Goal: Information Seeking & Learning: Compare options

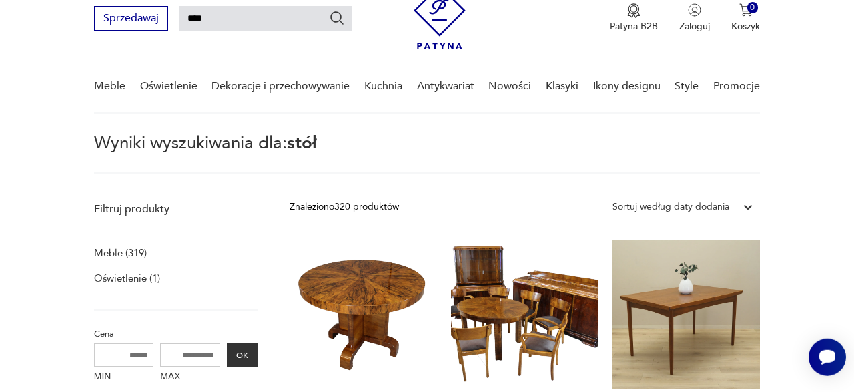
scroll to position [47, 0]
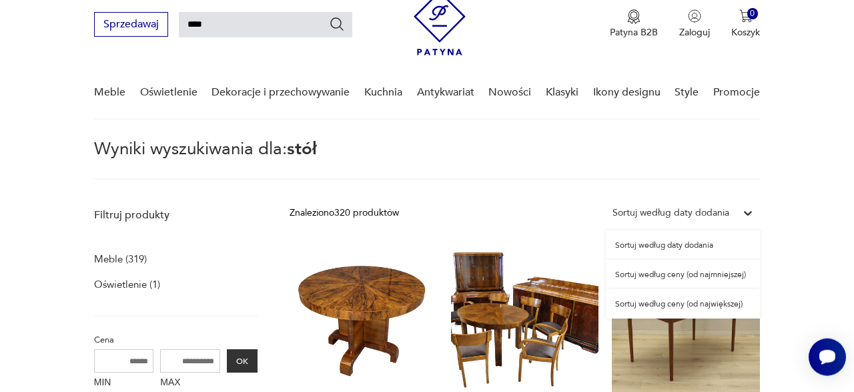
click at [716, 212] on div "Sortuj według daty dodania" at bounding box center [671, 213] width 117 height 15
click at [694, 274] on div "Sortuj według ceny (od najmniejszej)" at bounding box center [683, 274] width 154 height 29
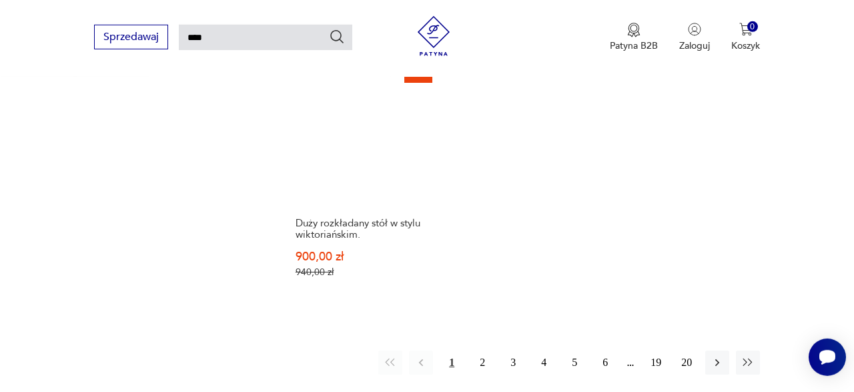
scroll to position [1540, 0]
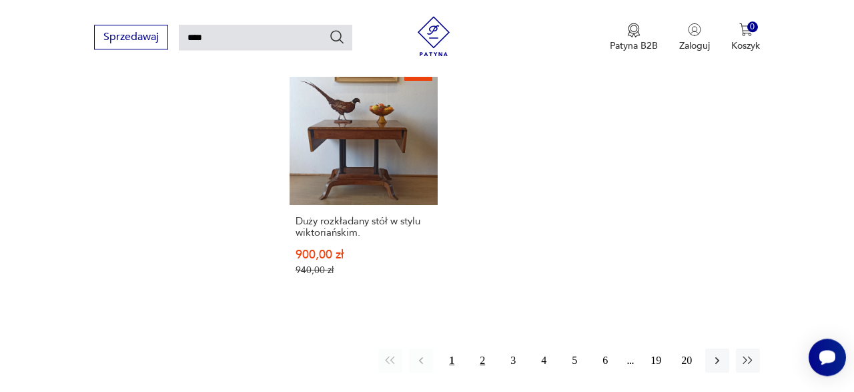
click at [483, 348] on button "2" at bounding box center [483, 360] width 24 height 24
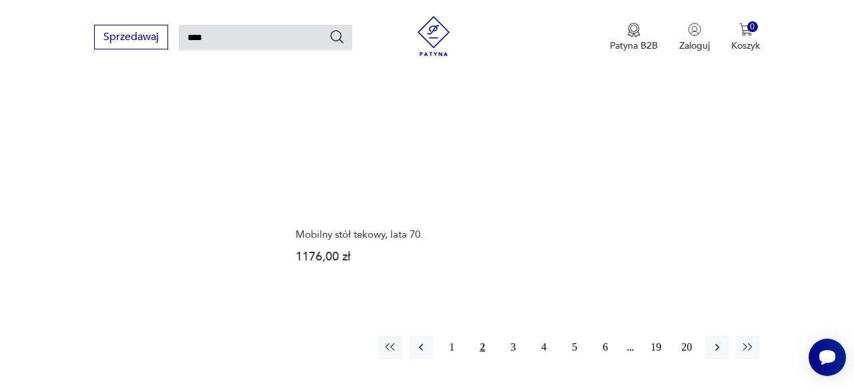
scroll to position [1575, 0]
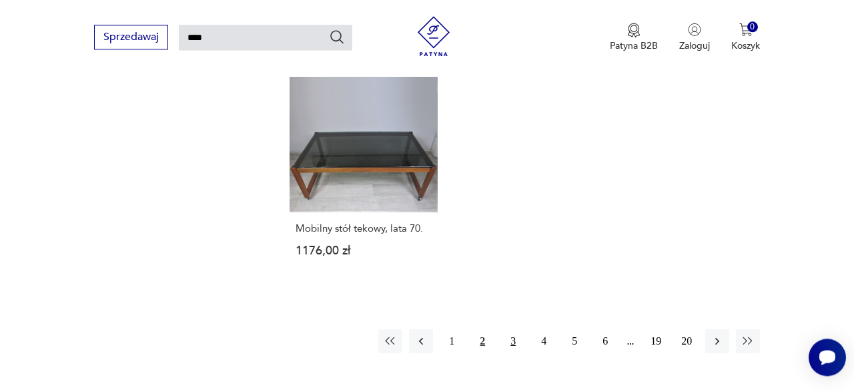
click at [515, 329] on button "3" at bounding box center [513, 341] width 24 height 24
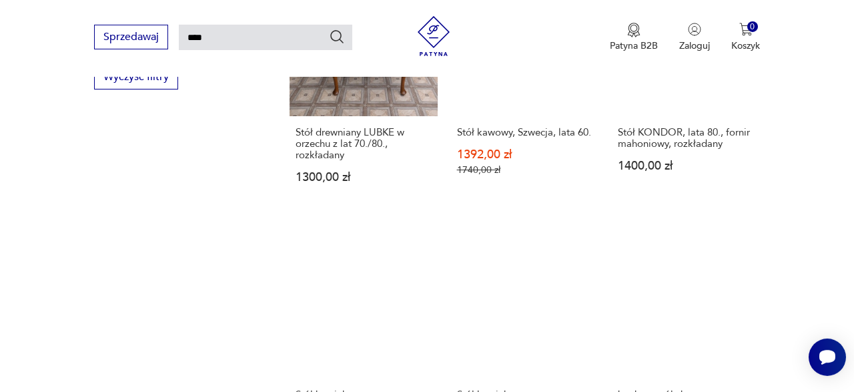
scroll to position [892, 0]
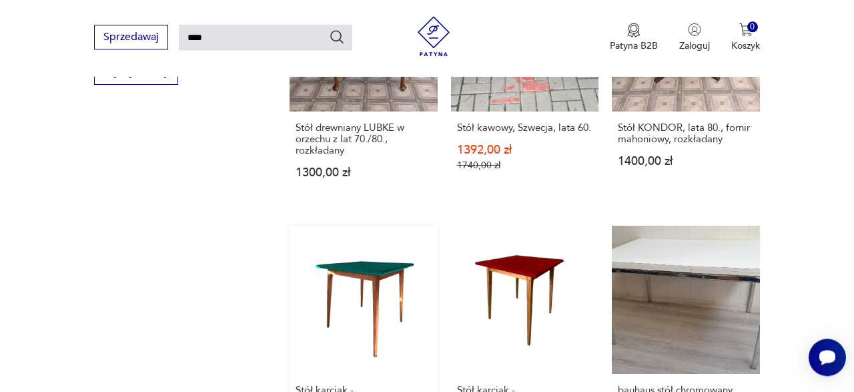
click at [370, 226] on link "Stół karciak - Polska, lata 70. 1400,00 zł" at bounding box center [364, 346] width 148 height 241
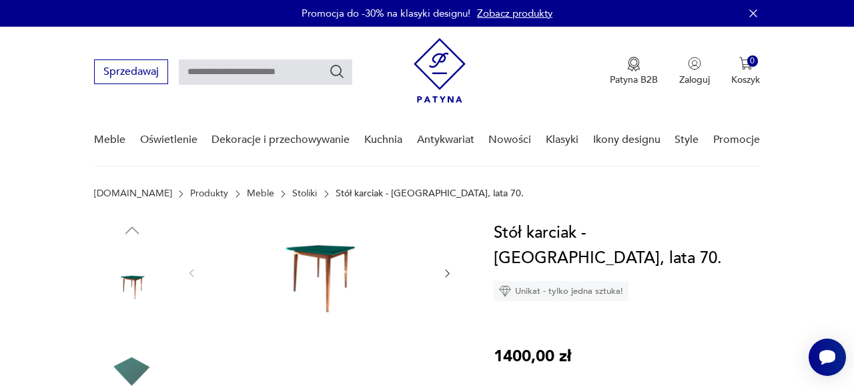
click at [134, 374] on img at bounding box center [132, 370] width 76 height 76
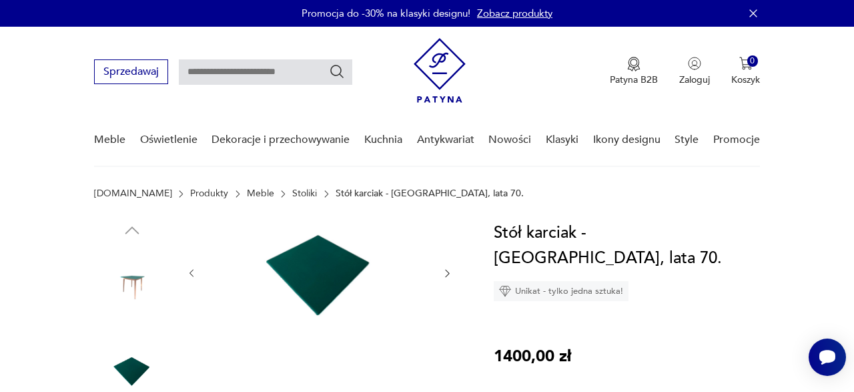
click at [331, 276] on img at bounding box center [319, 271] width 218 height 103
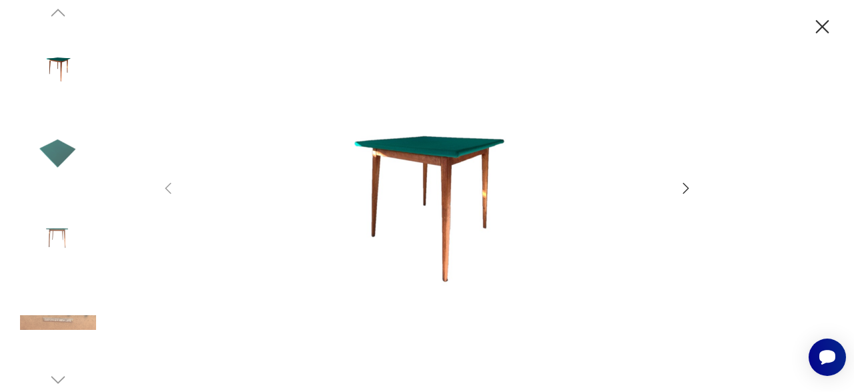
click at [424, 152] on img at bounding box center [427, 195] width 475 height 314
click at [687, 189] on icon "button" at bounding box center [686, 188] width 16 height 16
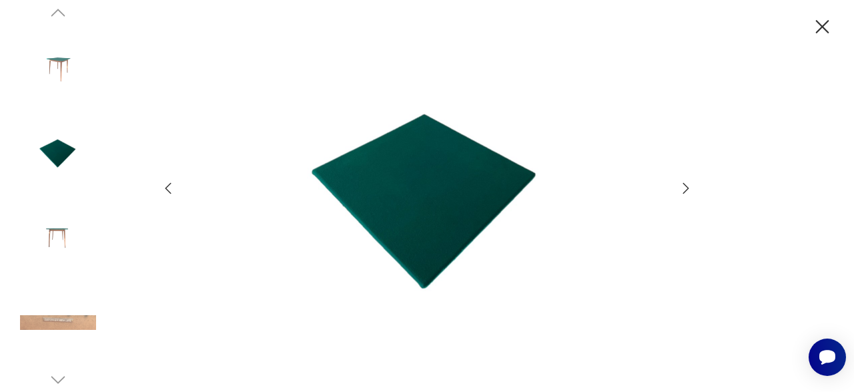
click at [687, 189] on icon "button" at bounding box center [686, 188] width 16 height 16
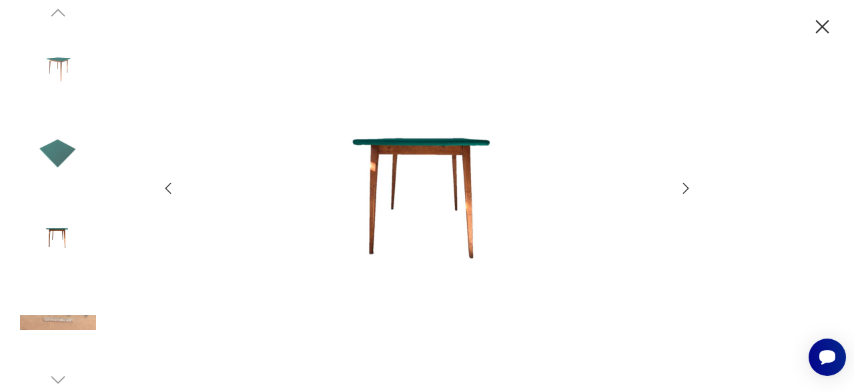
click at [687, 189] on icon "button" at bounding box center [686, 188] width 16 height 16
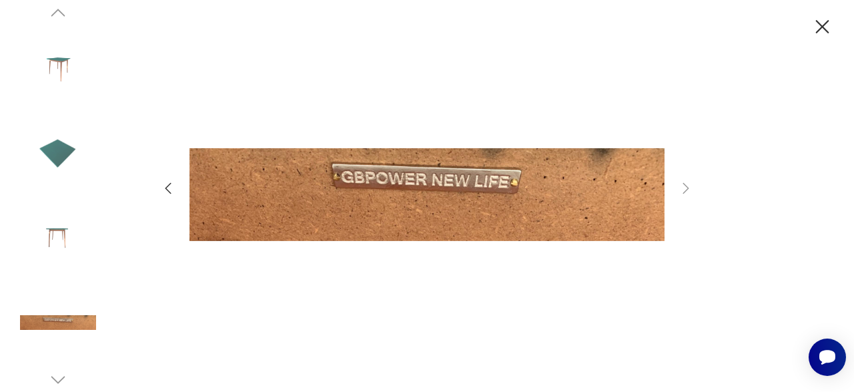
type input "****"
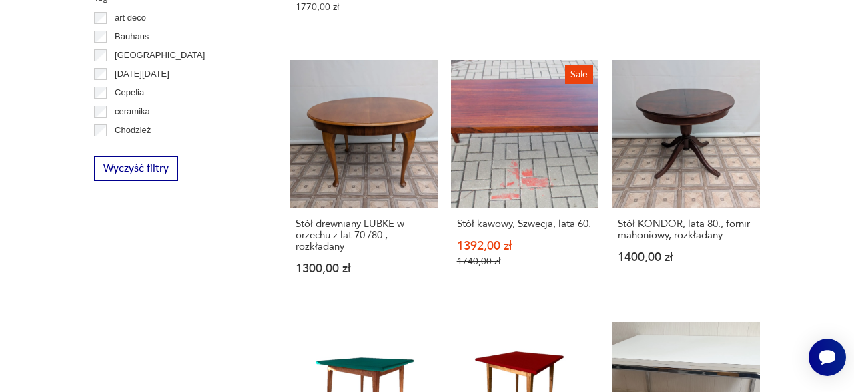
scroll to position [792, 0]
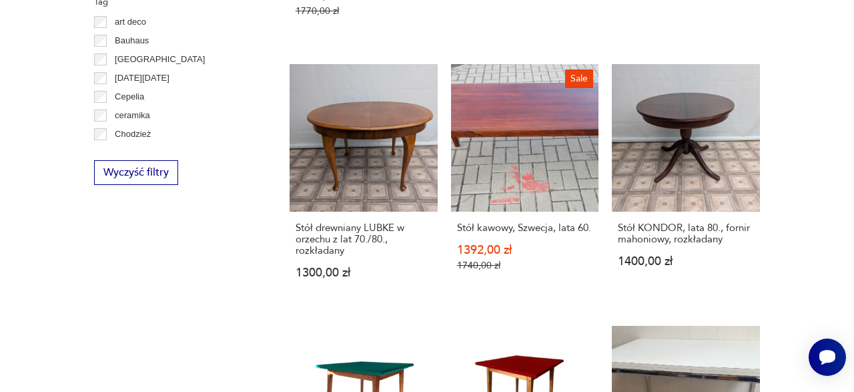
click at [853, 381] on section "Filtruj produkty Meble (319) Oświetlenie (1) Cena MIN MAX OK Promocja Datowanie…" at bounding box center [427, 335] width 854 height 1759
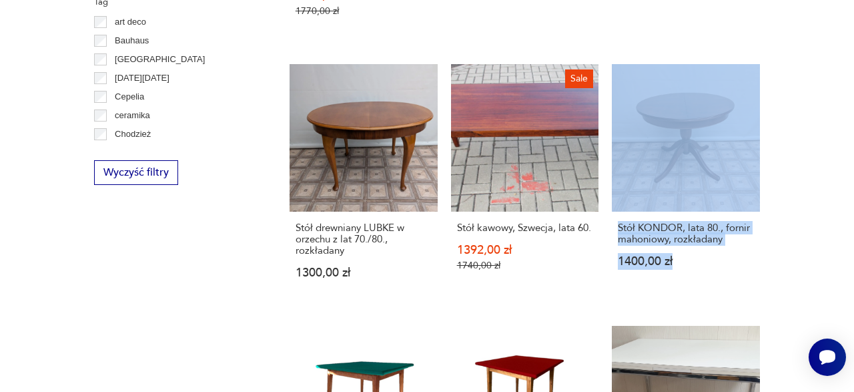
drag, startPoint x: 853, startPoint y: 85, endPoint x: 848, endPoint y: 215, distance: 130.3
click at [848, 215] on section "Filtruj produkty Meble (319) Oświetlenie (1) Cena MIN MAX OK Promocja Datowanie…" at bounding box center [427, 335] width 854 height 1759
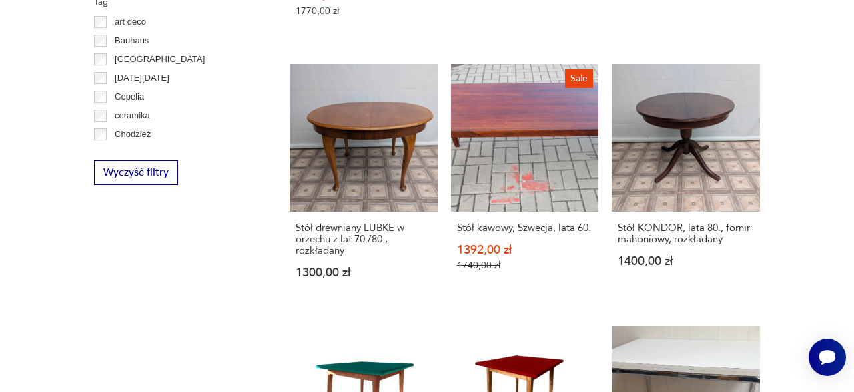
drag, startPoint x: 851, startPoint y: 293, endPoint x: 854, endPoint y: 313, distance: 20.2
click at [854, 313] on section "Filtruj produkty Meble (319) Oświetlenie (1) Cena MIN MAX OK Promocja Datowanie…" at bounding box center [427, 335] width 854 height 1759
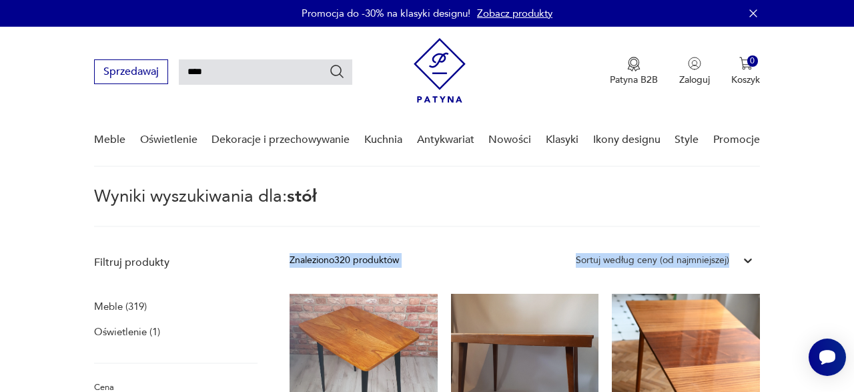
drag, startPoint x: 852, startPoint y: 200, endPoint x: 854, endPoint y: 244, distance: 44.1
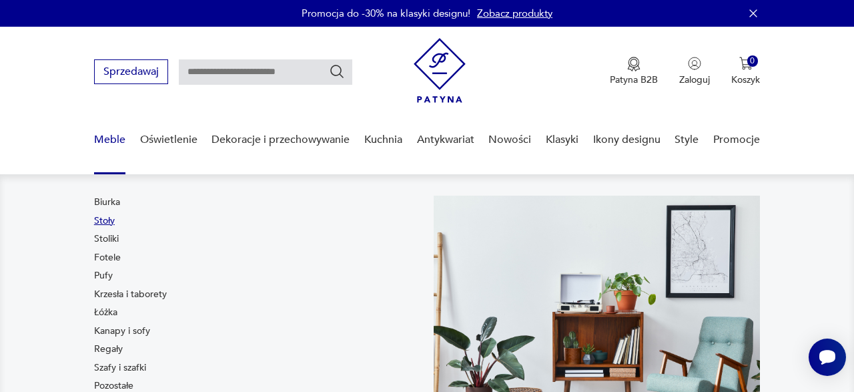
click at [104, 219] on link "Stoły" at bounding box center [104, 220] width 21 height 13
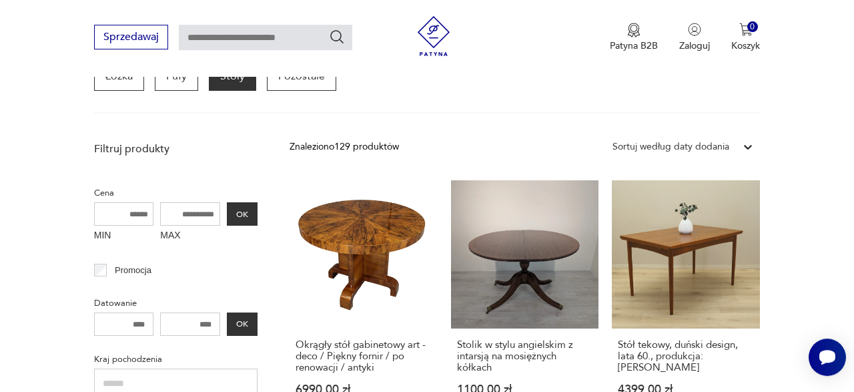
scroll to position [424, 0]
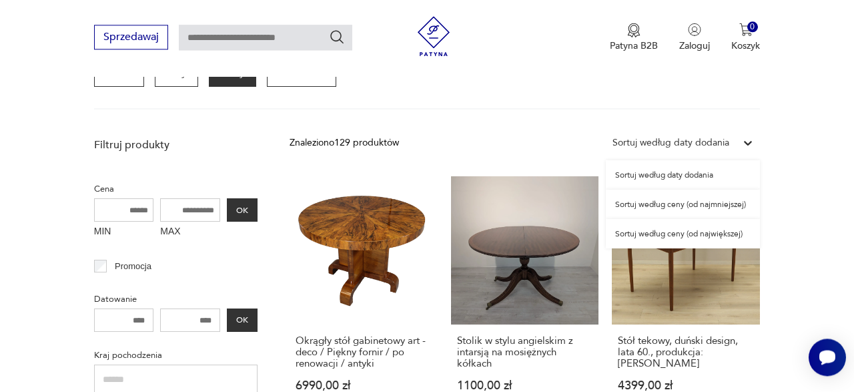
click at [739, 142] on div at bounding box center [748, 143] width 24 height 24
click at [691, 199] on div "Sortuj według ceny (od najmniejszej)" at bounding box center [683, 204] width 154 height 29
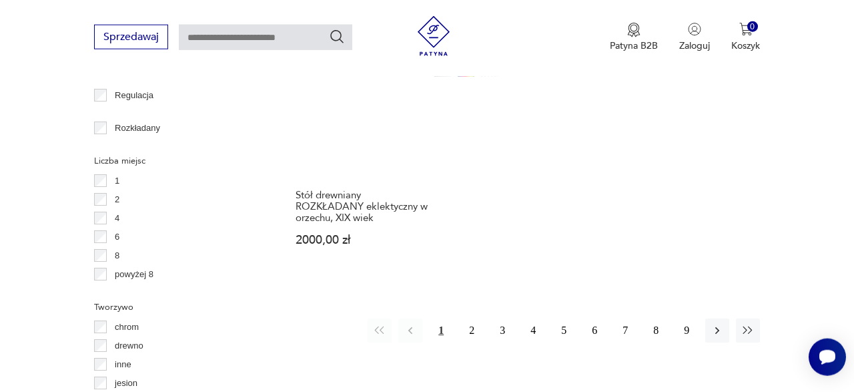
scroll to position [1893, 0]
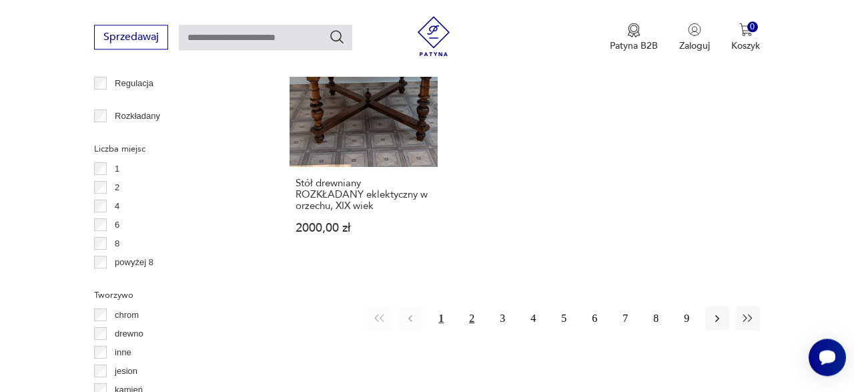
click at [473, 306] on button "2" at bounding box center [472, 318] width 24 height 24
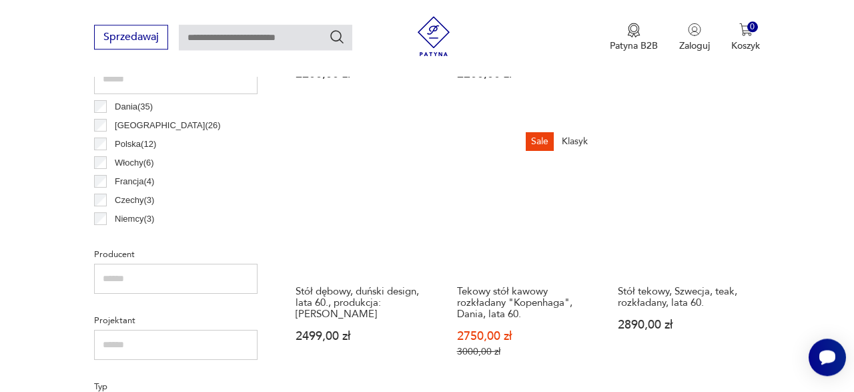
scroll to position [735, 0]
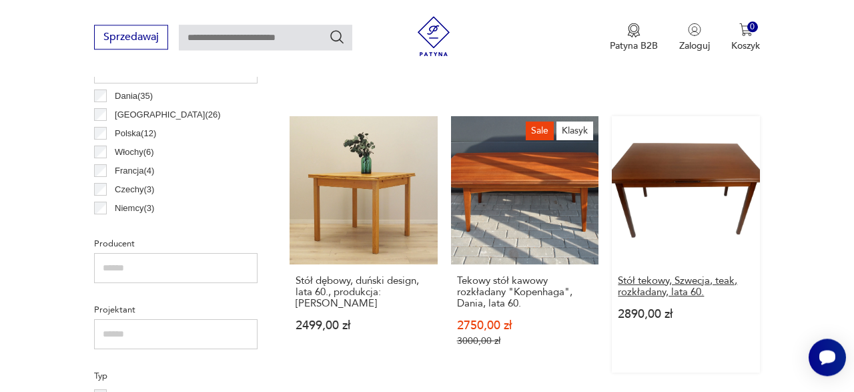
click at [681, 292] on h3 "Stół tekowy, Szwecja, teak, rozkładany, lata 60." at bounding box center [686, 286] width 136 height 23
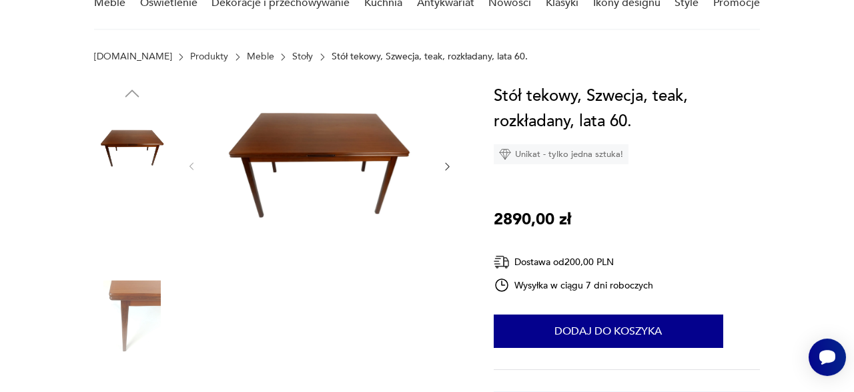
scroll to position [139, 0]
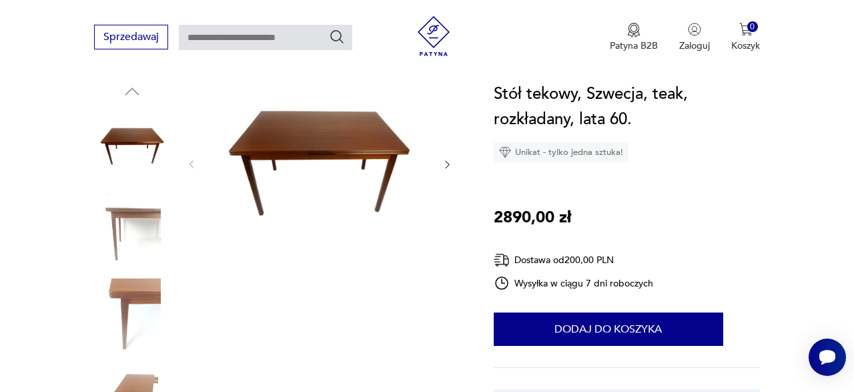
click at [447, 164] on icon "button" at bounding box center [447, 164] width 11 height 11
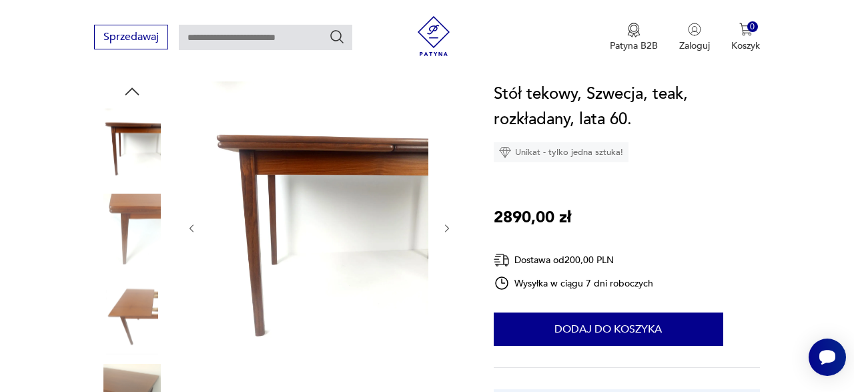
click at [447, 164] on div at bounding box center [319, 228] width 267 height 294
click at [445, 228] on icon "button" at bounding box center [447, 228] width 11 height 11
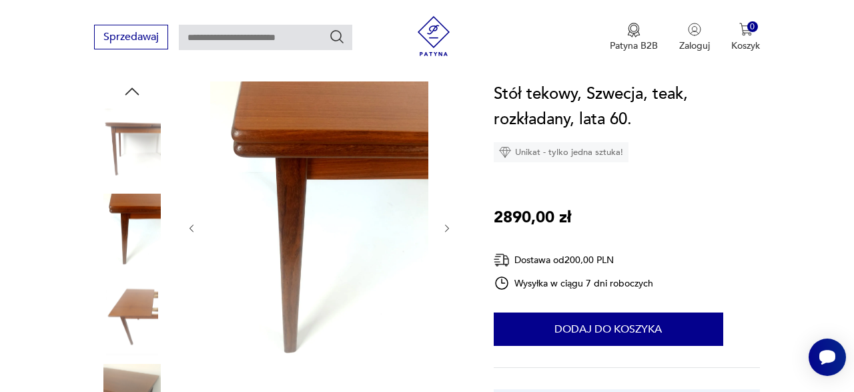
click at [445, 228] on icon "button" at bounding box center [447, 228] width 11 height 11
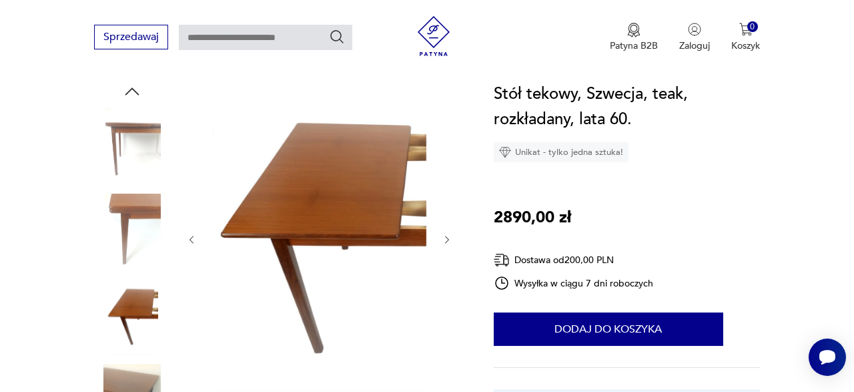
click at [445, 228] on div at bounding box center [319, 239] width 267 height 316
click at [448, 236] on icon "button" at bounding box center [447, 239] width 11 height 11
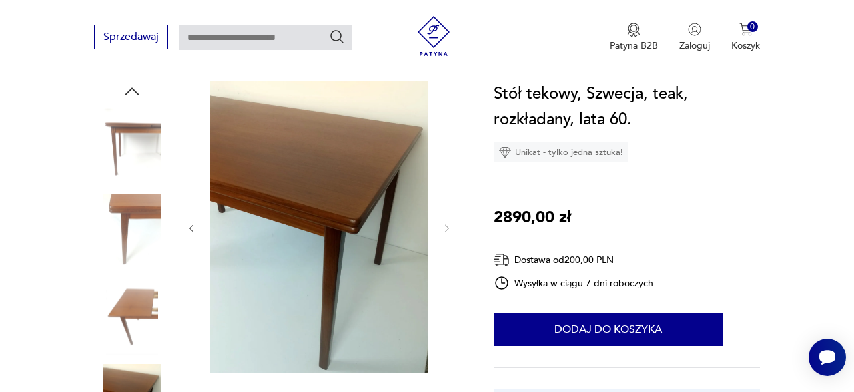
click at [448, 236] on div at bounding box center [319, 228] width 267 height 294
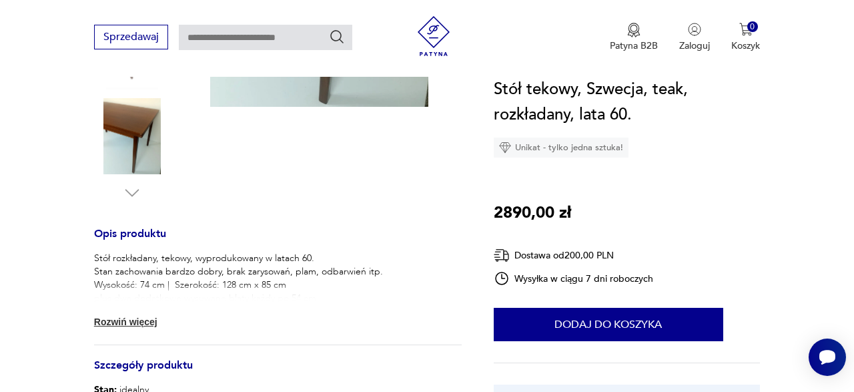
scroll to position [416, 0]
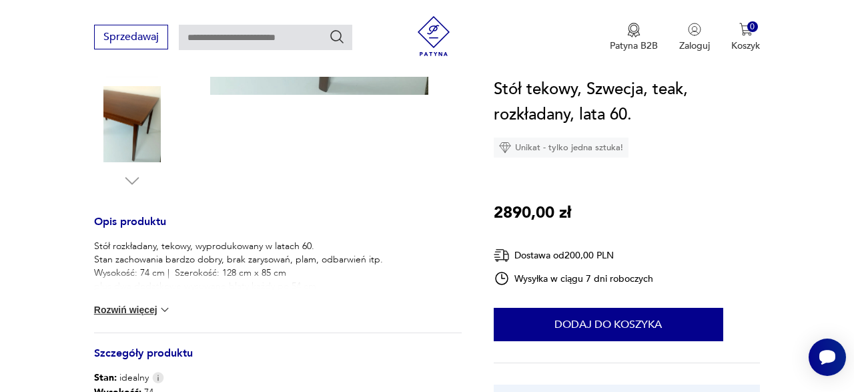
click at [154, 306] on button "Rozwiń więcej" at bounding box center [132, 309] width 77 height 13
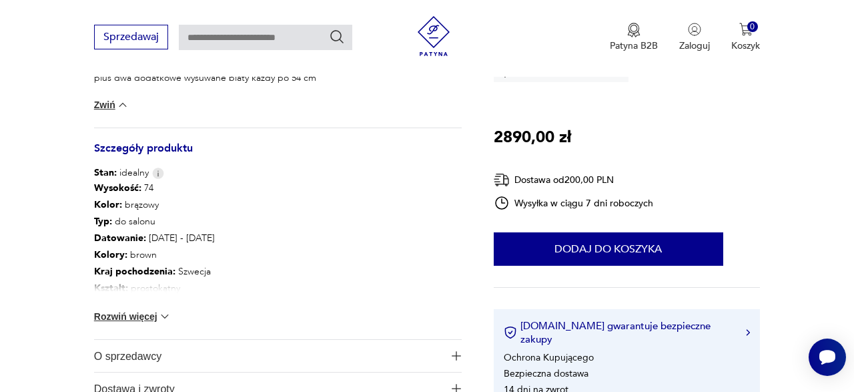
scroll to position [659, 0]
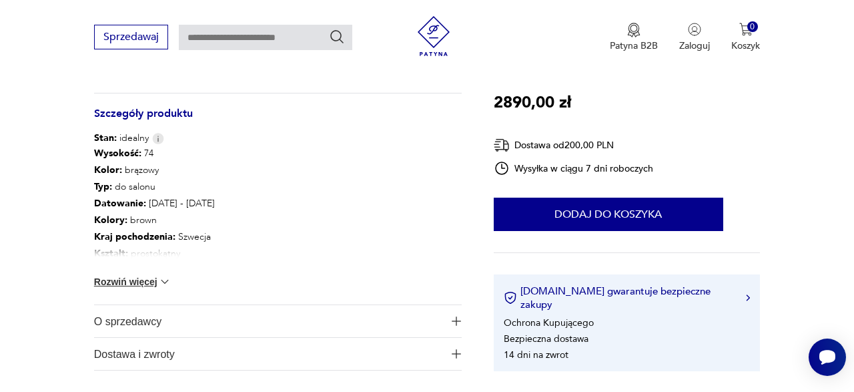
click at [154, 283] on button "Rozwiń więcej" at bounding box center [132, 281] width 77 height 13
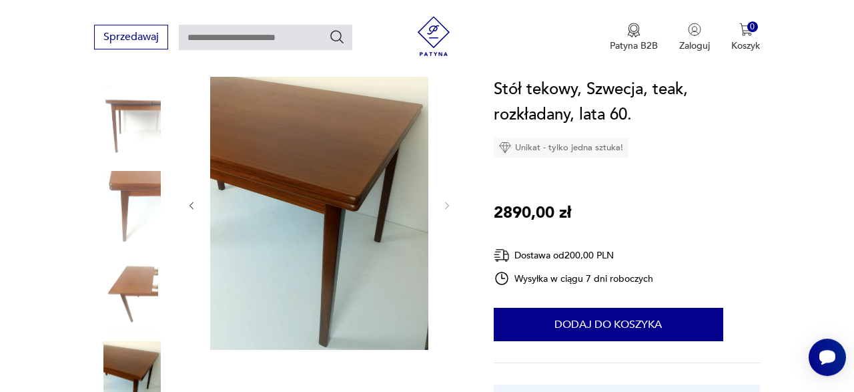
scroll to position [150, 0]
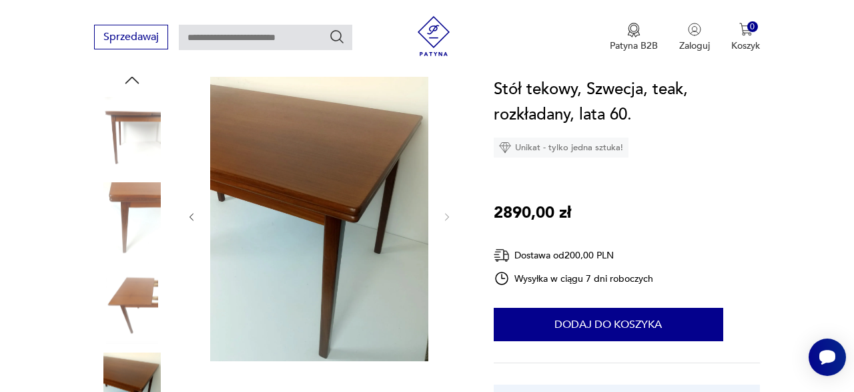
click at [348, 182] on img at bounding box center [319, 215] width 218 height 291
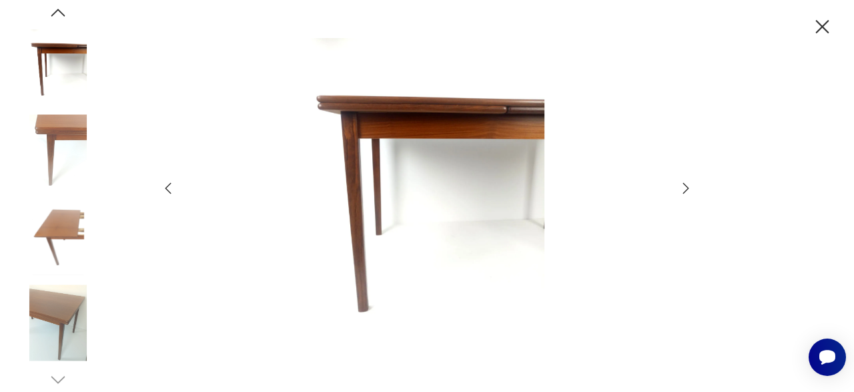
click at [392, 139] on img at bounding box center [427, 195] width 475 height 314
click at [392, 119] on img at bounding box center [427, 195] width 475 height 314
click at [60, 298] on img at bounding box center [58, 322] width 76 height 76
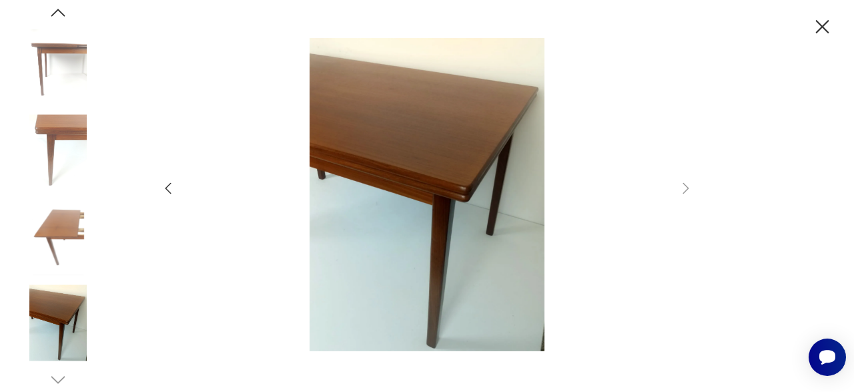
click at [454, 182] on img at bounding box center [427, 195] width 475 height 314
click at [455, 155] on img at bounding box center [427, 195] width 475 height 314
click at [54, 144] on img at bounding box center [58, 152] width 76 height 76
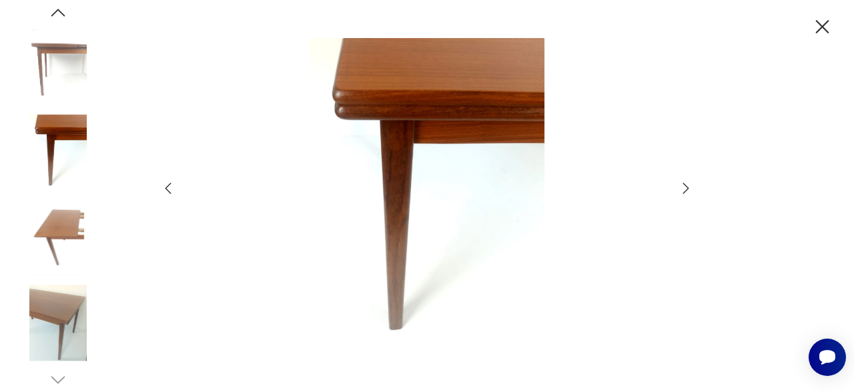
click at [398, 65] on img at bounding box center [427, 195] width 475 height 314
click at [684, 186] on icon "button" at bounding box center [686, 188] width 16 height 16
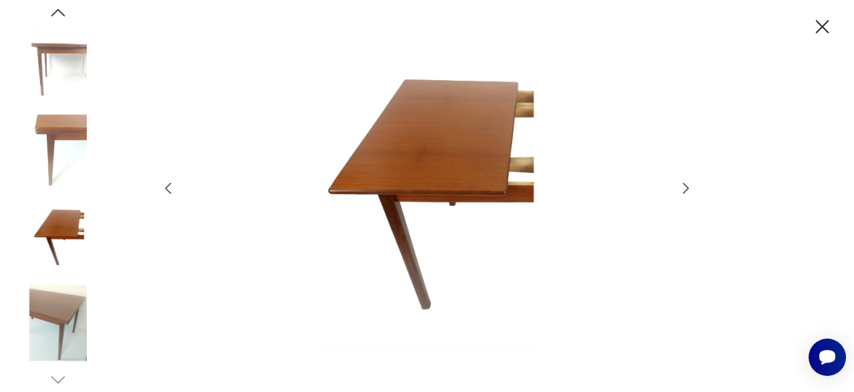
click at [683, 182] on icon "button" at bounding box center [686, 188] width 16 height 16
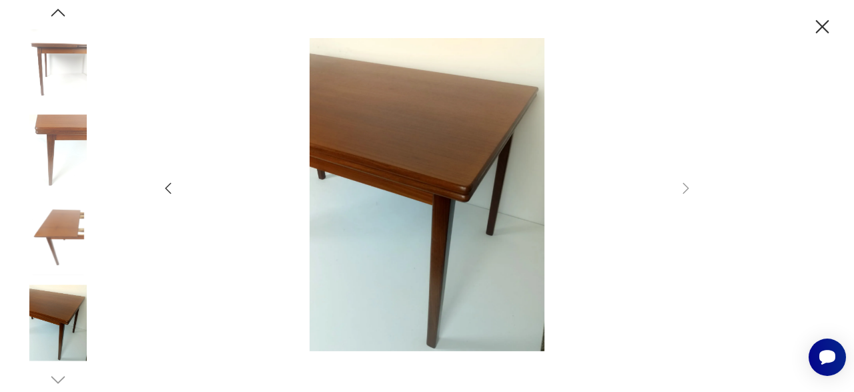
click at [819, 23] on icon "button" at bounding box center [822, 26] width 13 height 13
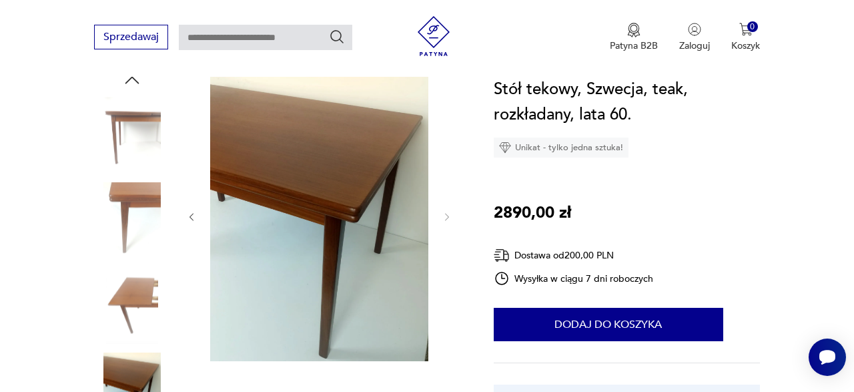
click at [440, 31] on img at bounding box center [434, 36] width 40 height 40
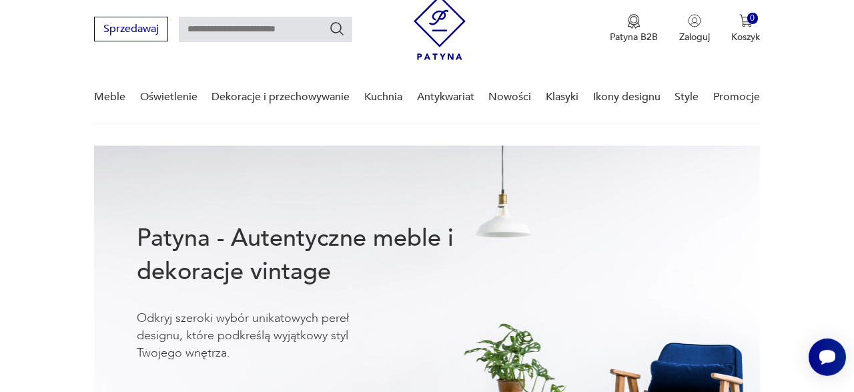
scroll to position [11, 0]
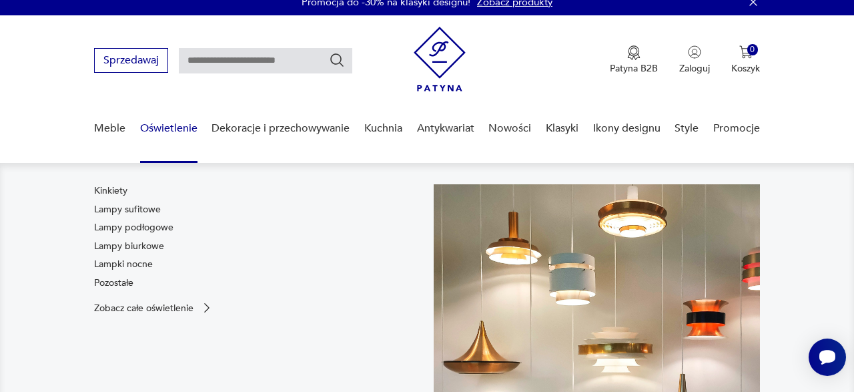
click at [180, 126] on link "Oświetlenie" at bounding box center [168, 128] width 57 height 51
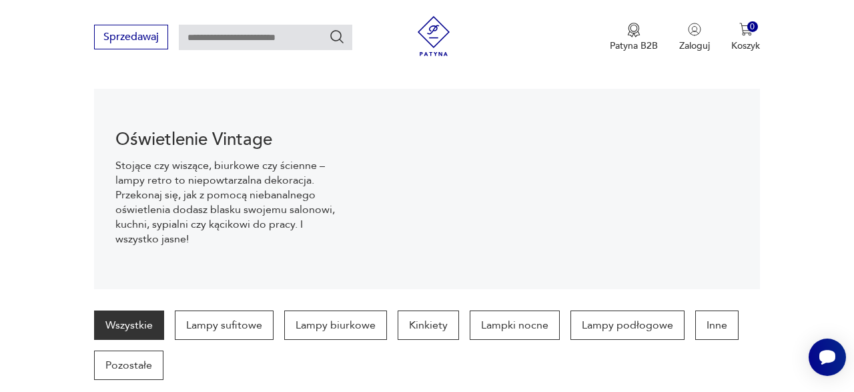
scroll to position [132, 0]
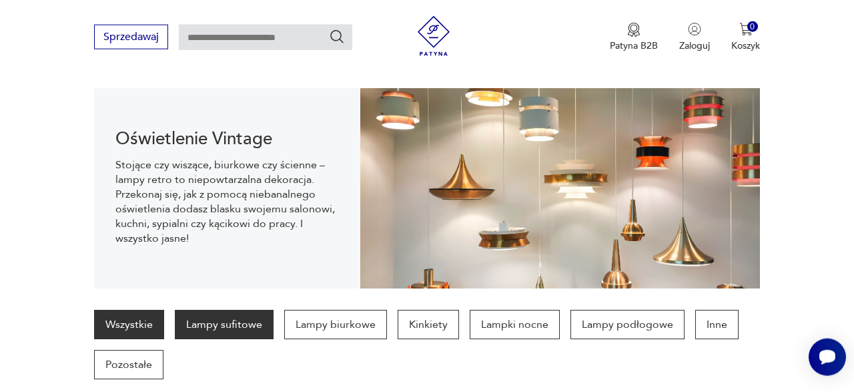
click at [254, 328] on p "Lampy sufitowe" at bounding box center [224, 324] width 99 height 29
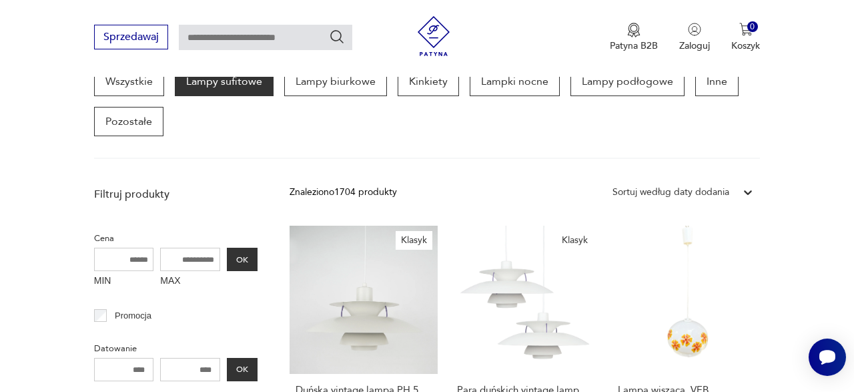
scroll to position [388, 0]
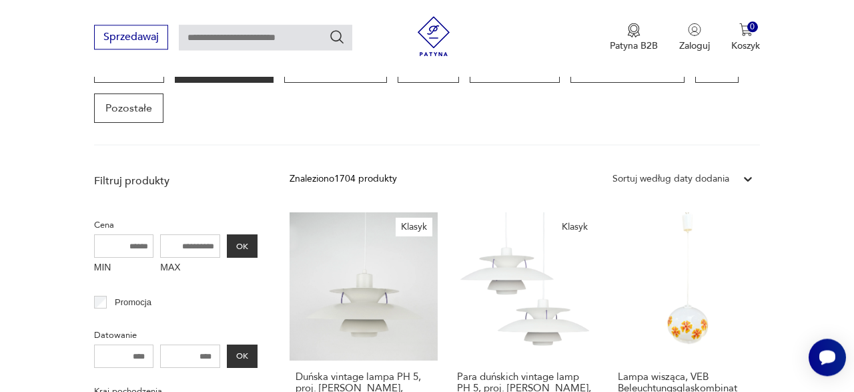
click at [721, 180] on div "Sortuj według daty dodania" at bounding box center [671, 179] width 117 height 15
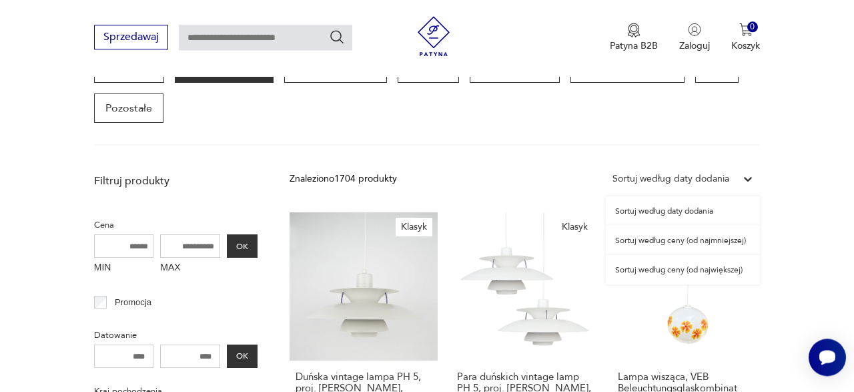
click at [701, 236] on div "Sortuj według ceny (od najmniejszej)" at bounding box center [683, 240] width 154 height 29
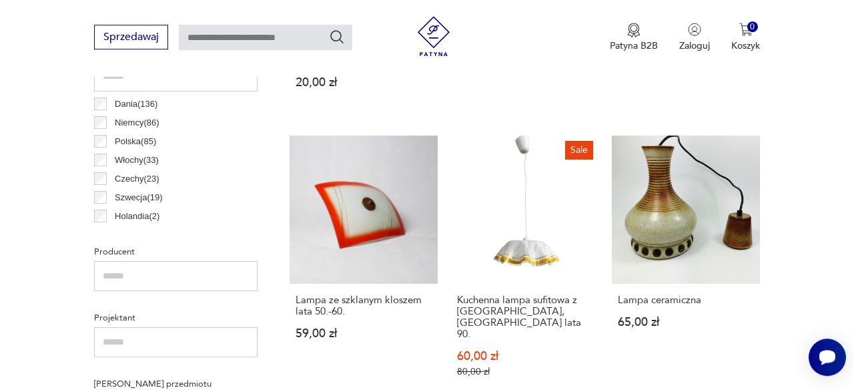
scroll to position [735, 0]
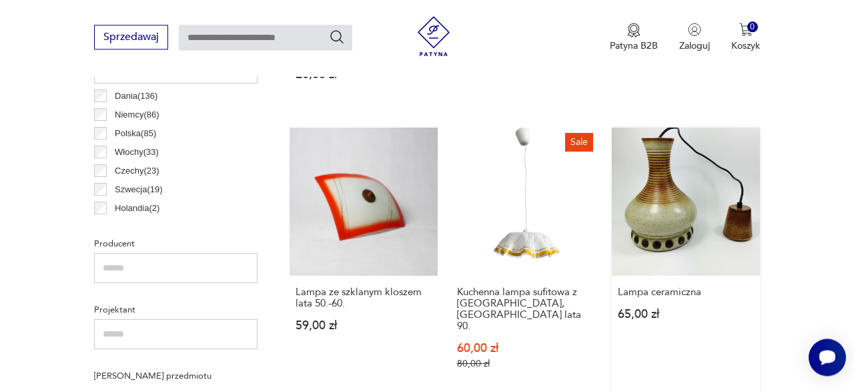
click at [647, 182] on link "Lampa ceramiczna 65,00 zł" at bounding box center [686, 261] width 148 height 268
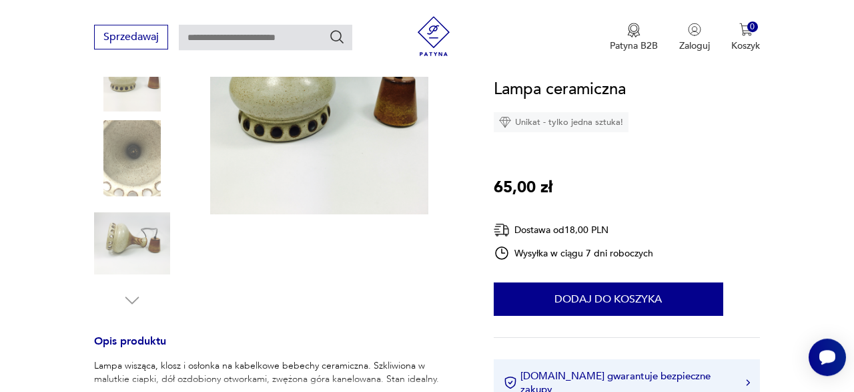
scroll to position [300, 0]
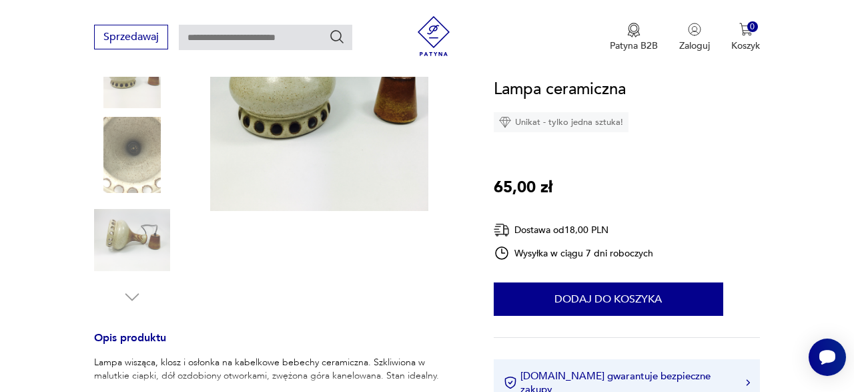
click at [122, 237] on img at bounding box center [132, 240] width 76 height 76
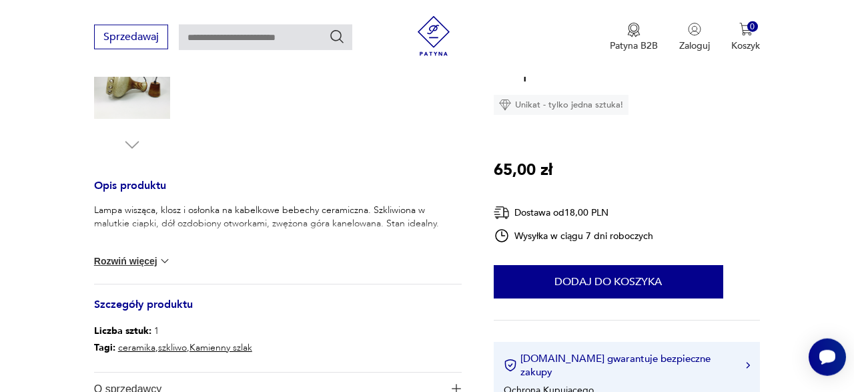
scroll to position [487, 0]
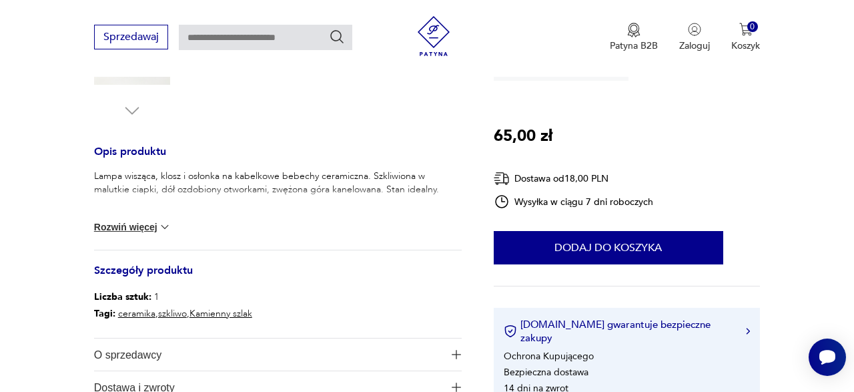
click at [150, 226] on button "Rozwiń więcej" at bounding box center [132, 226] width 77 height 13
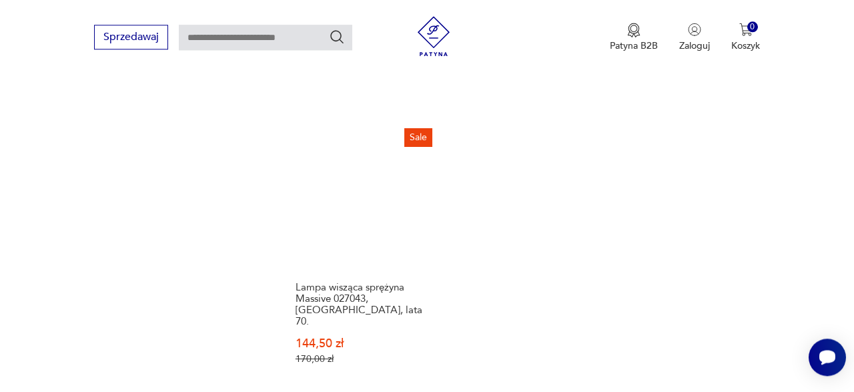
scroll to position [1869, 0]
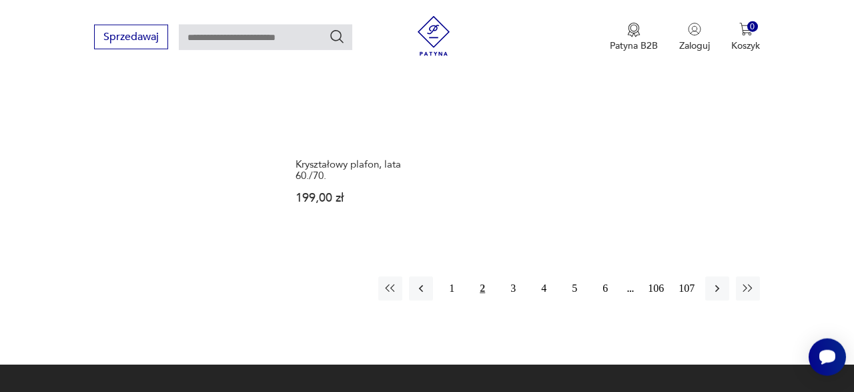
scroll to position [1996, 0]
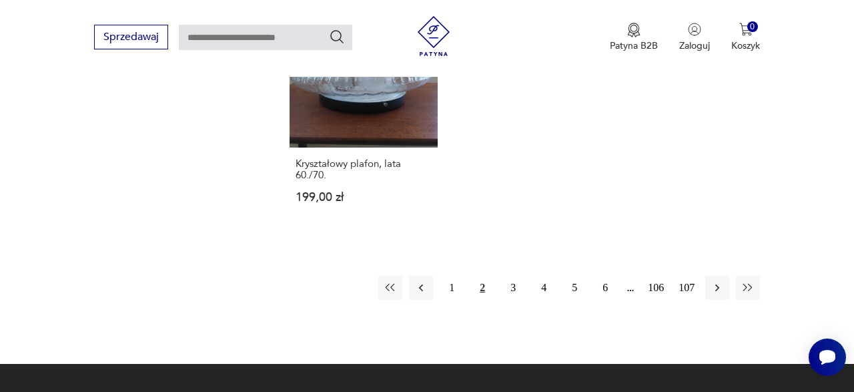
click at [513, 276] on button "3" at bounding box center [513, 288] width 24 height 24
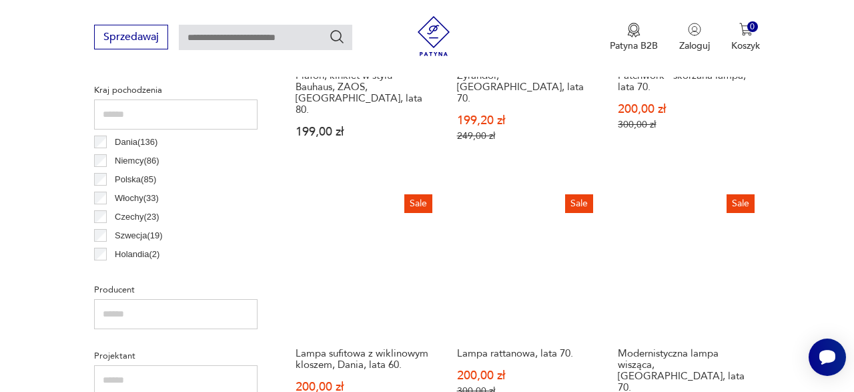
scroll to position [724, 0]
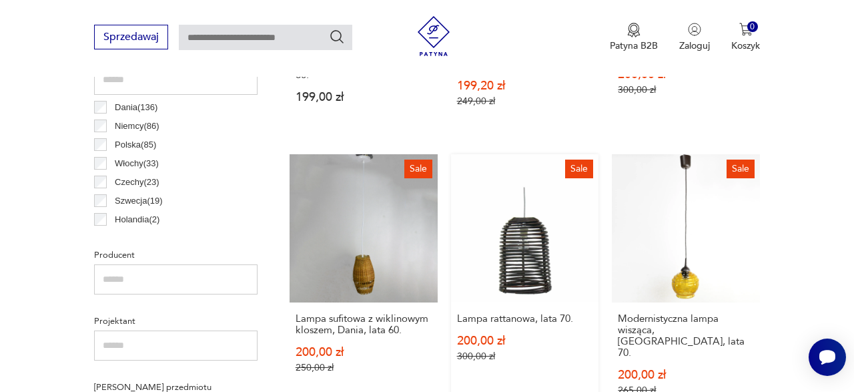
click at [522, 246] on link "Sale Lampa rattanowa, lata 70. 200,00 zł 300,00 zł" at bounding box center [525, 288] width 148 height 268
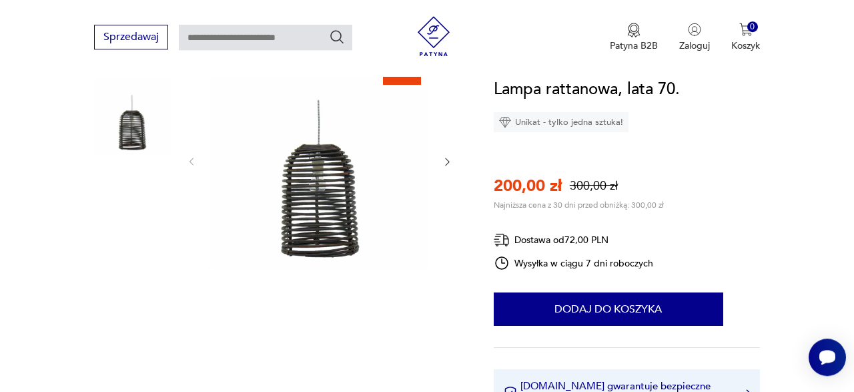
scroll to position [174, 0]
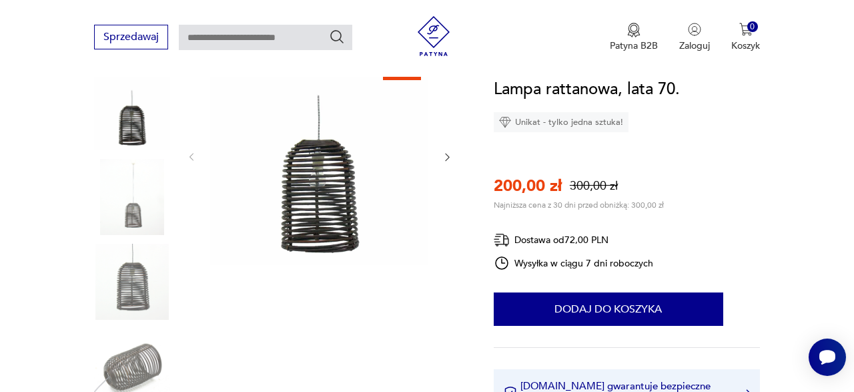
click at [134, 288] on img at bounding box center [132, 282] width 76 height 76
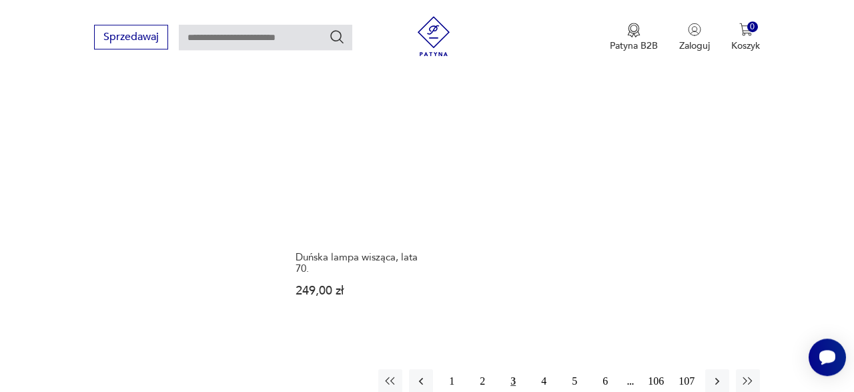
scroll to position [1920, 0]
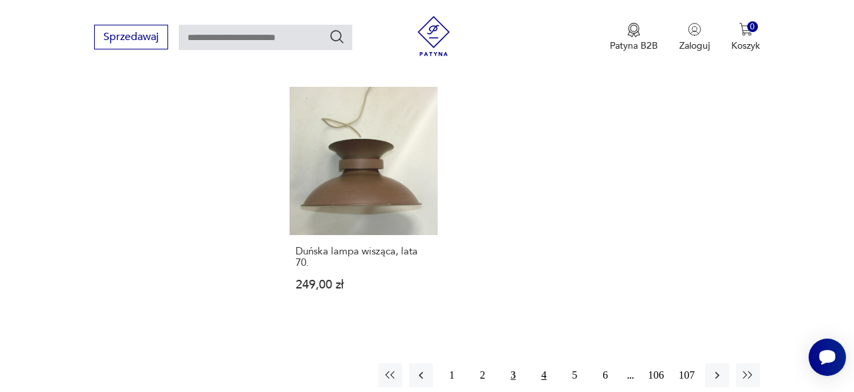
click at [545, 363] on button "4" at bounding box center [544, 375] width 24 height 24
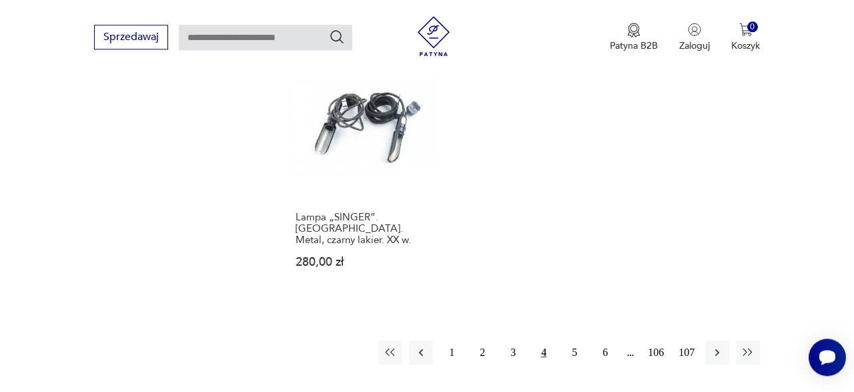
scroll to position [1915, 0]
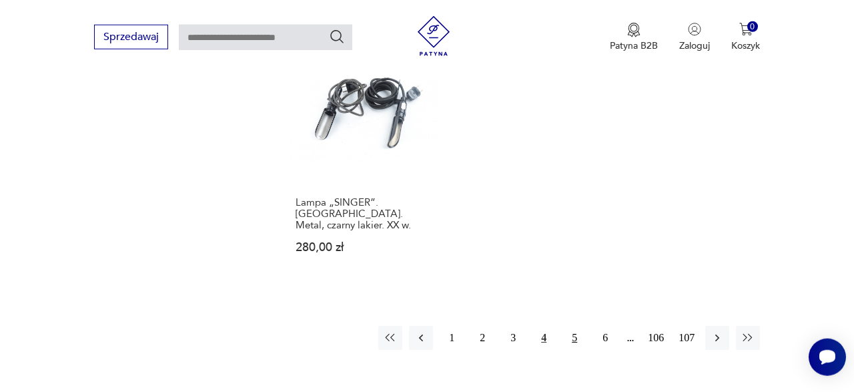
click at [574, 326] on button "5" at bounding box center [575, 338] width 24 height 24
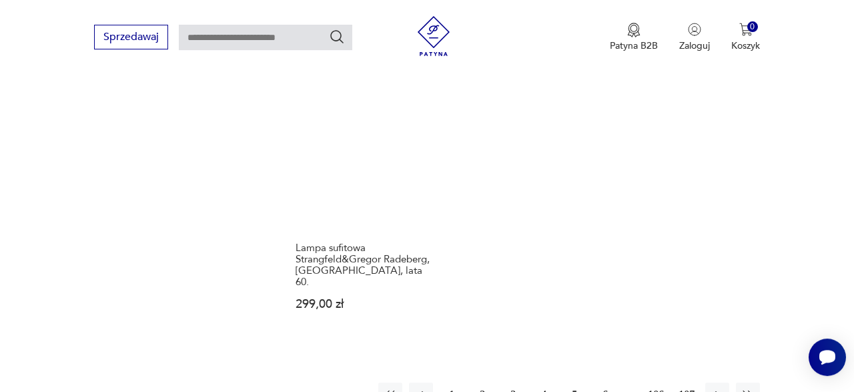
scroll to position [1881, 0]
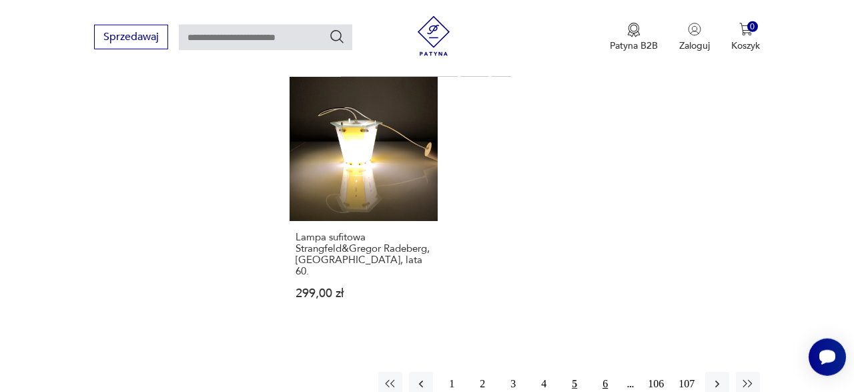
click at [605, 372] on button "6" at bounding box center [605, 384] width 24 height 24
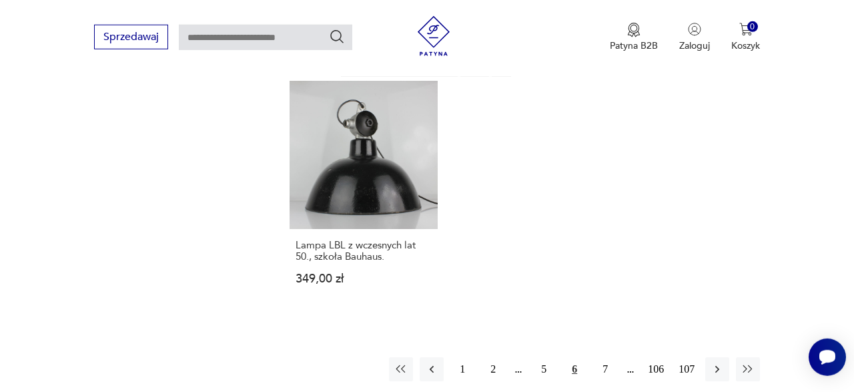
scroll to position [1927, 0]
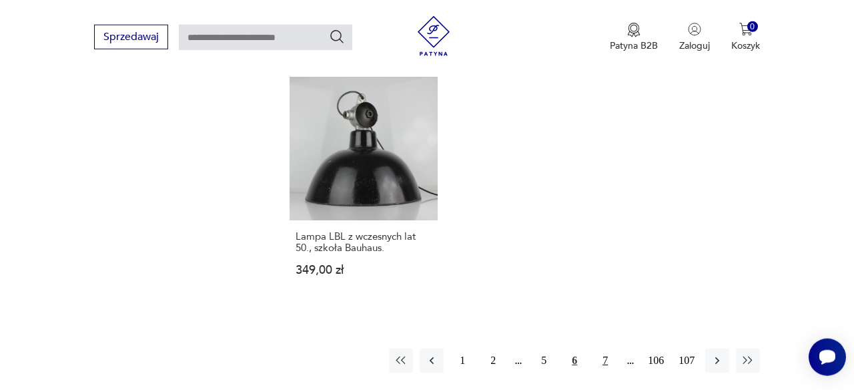
click at [606, 348] on button "7" at bounding box center [605, 360] width 24 height 24
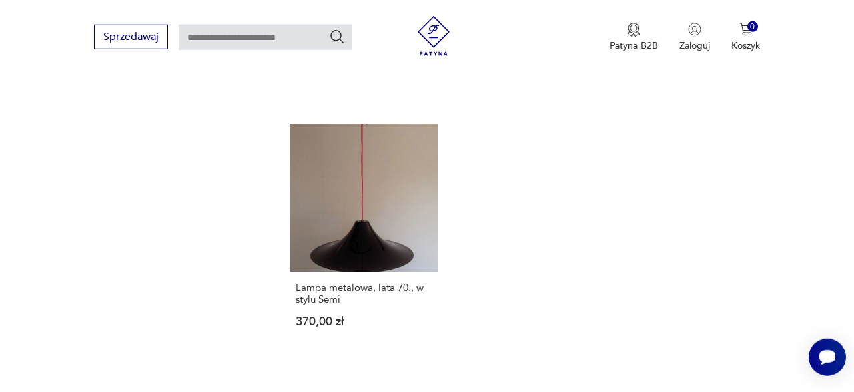
scroll to position [1823, 0]
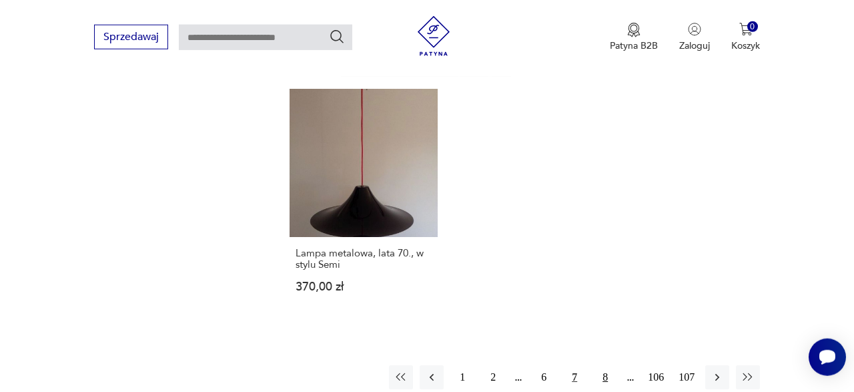
click at [605, 365] on button "8" at bounding box center [605, 377] width 24 height 24
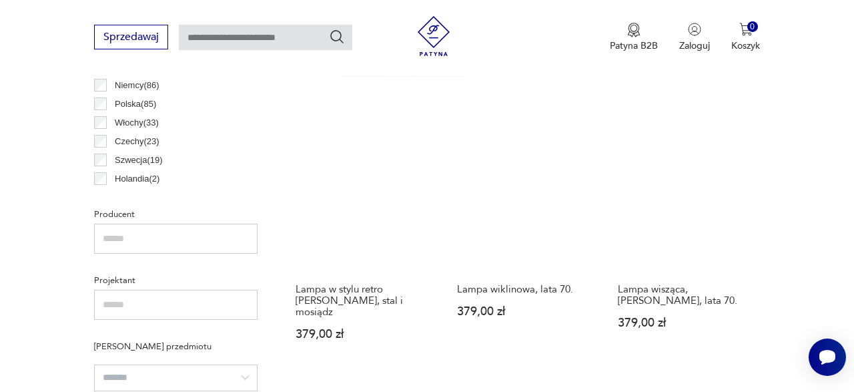
scroll to position [770, 0]
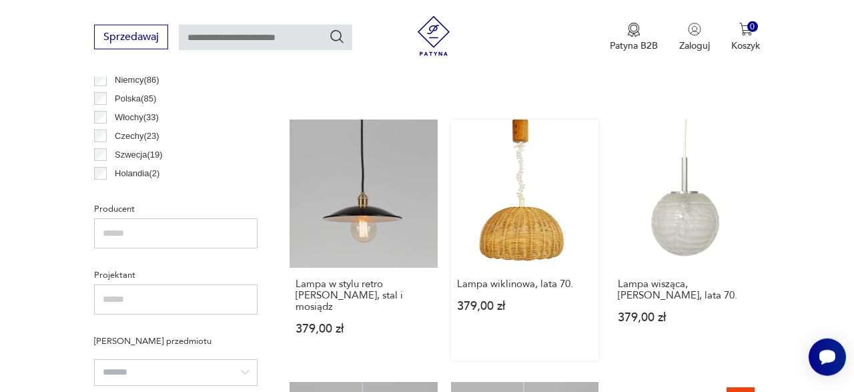
click at [496, 226] on link "Lampa wiklinowa, lata 70. 379,00 zł" at bounding box center [525, 239] width 148 height 241
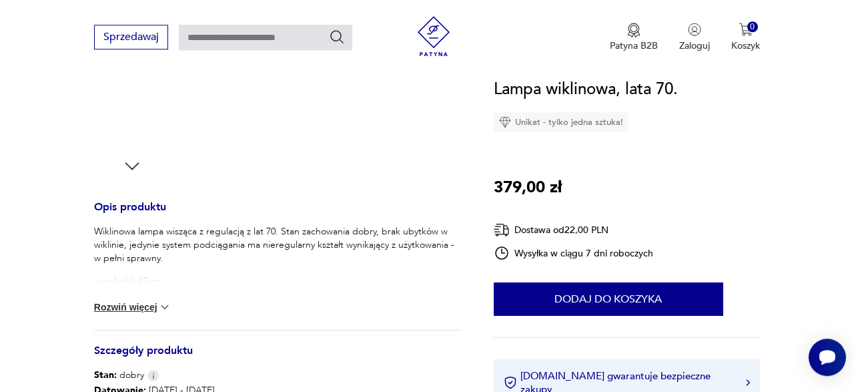
scroll to position [439, 0]
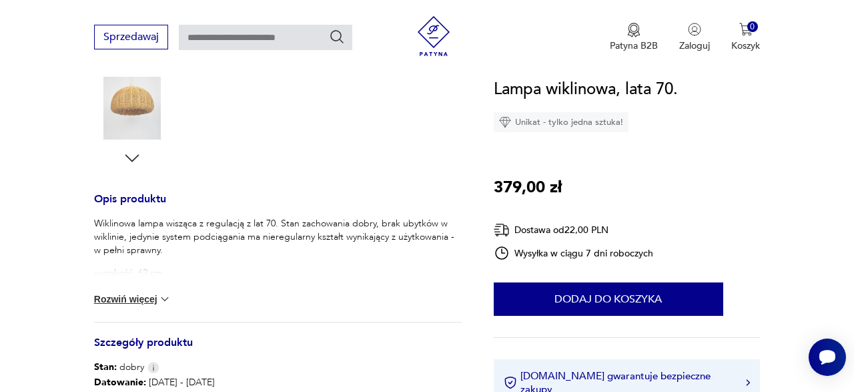
click at [129, 297] on button "Rozwiń więcej" at bounding box center [132, 298] width 77 height 13
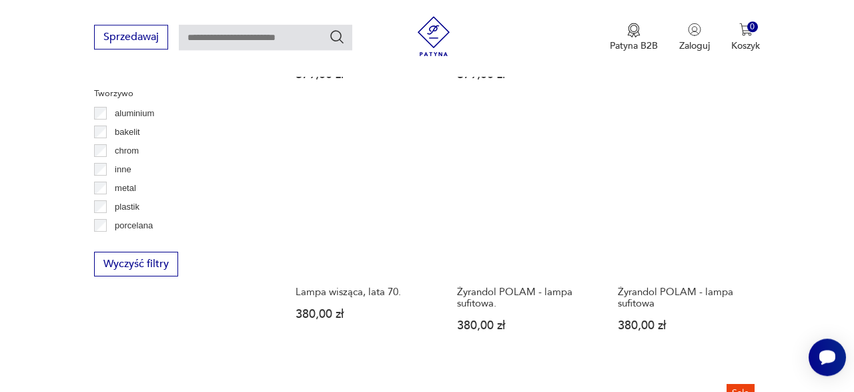
scroll to position [1291, 0]
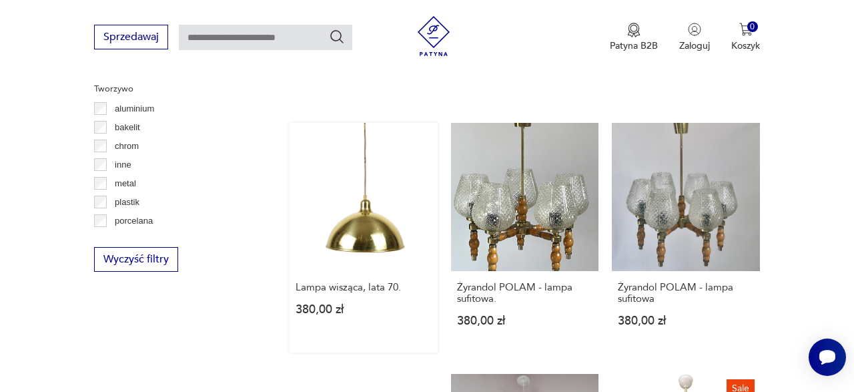
click at [386, 209] on link "Lampa wisząca, lata 70. 380,00 zł" at bounding box center [364, 238] width 148 height 230
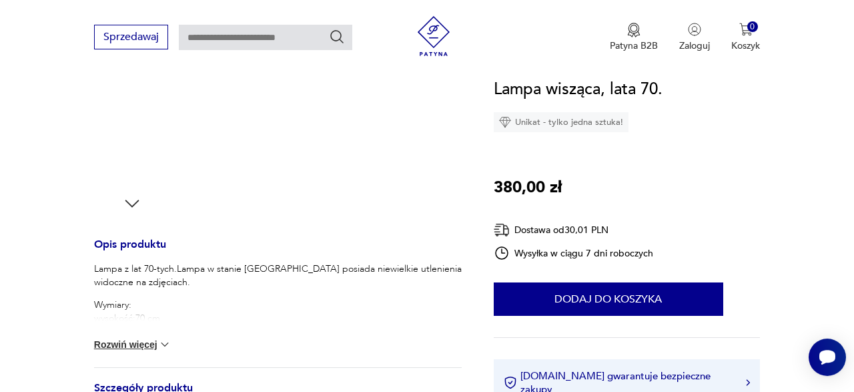
scroll to position [404, 0]
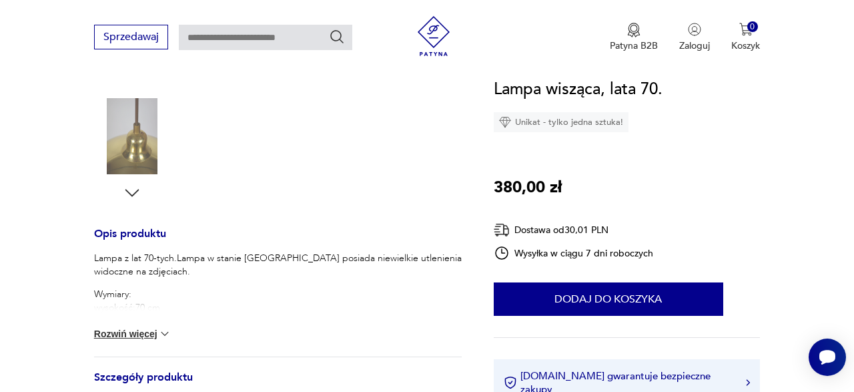
click at [116, 296] on p "Wymiary: wysokość:70 cm szerokość:34cm" at bounding box center [278, 308] width 368 height 40
click at [119, 335] on button "Rozwiń więcej" at bounding box center [132, 333] width 77 height 13
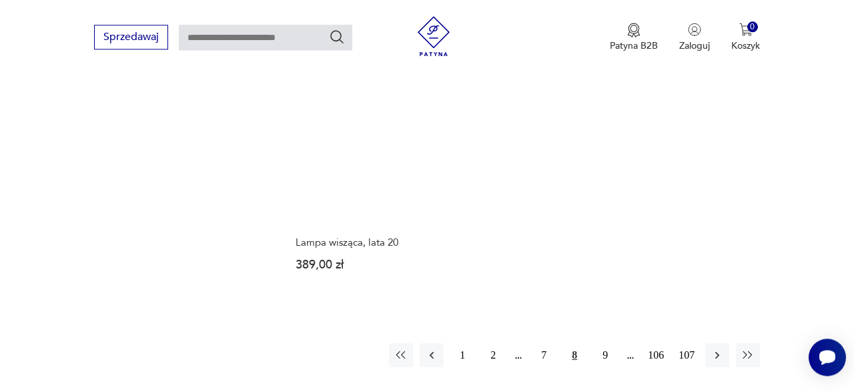
scroll to position [1879, 0]
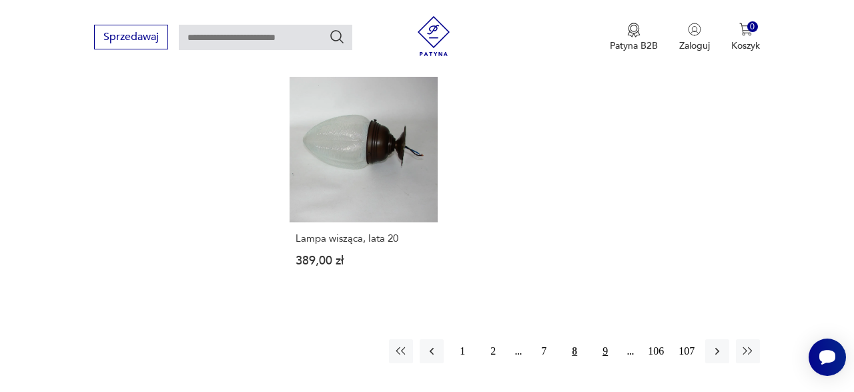
click at [605, 339] on button "9" at bounding box center [605, 351] width 24 height 24
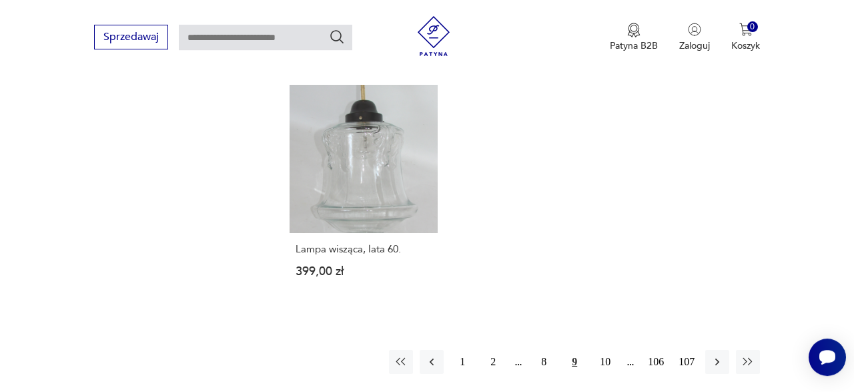
scroll to position [1846, 0]
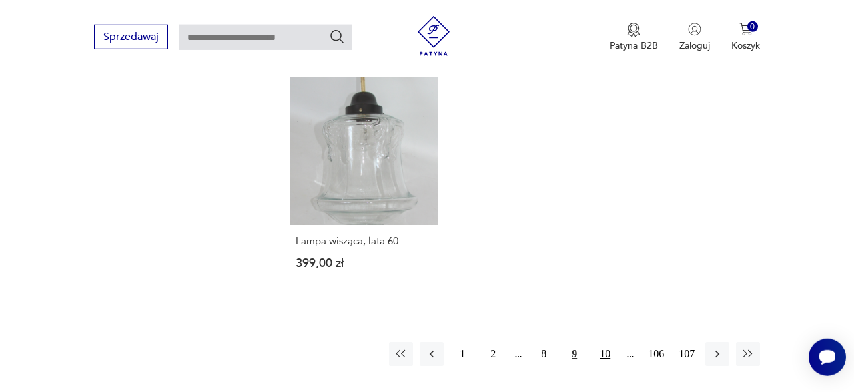
click at [609, 342] on button "10" at bounding box center [605, 354] width 24 height 24
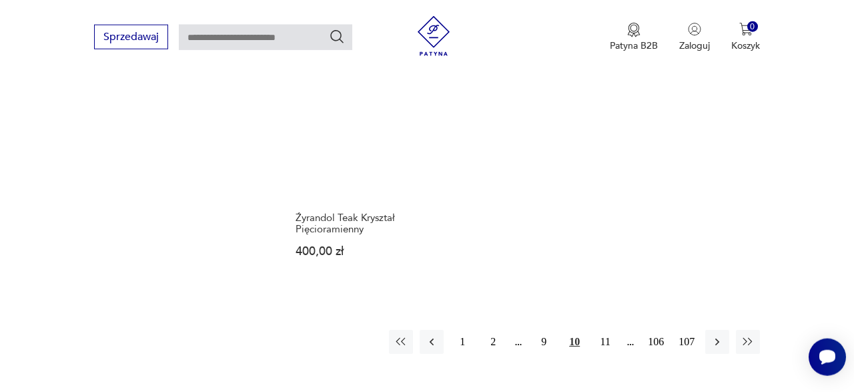
scroll to position [1903, 0]
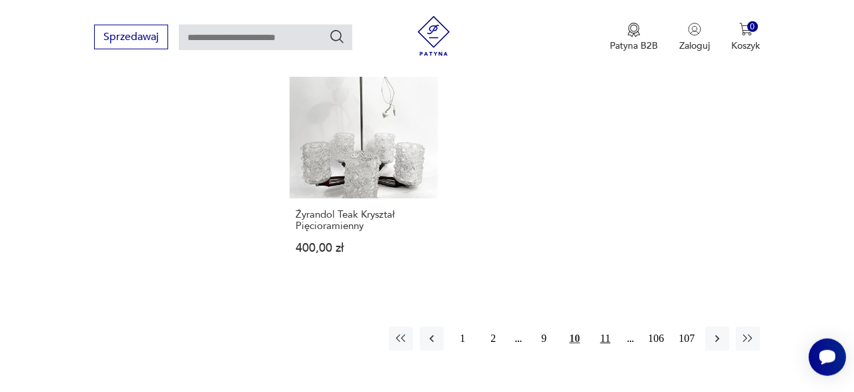
click at [603, 326] on button "11" at bounding box center [605, 338] width 24 height 24
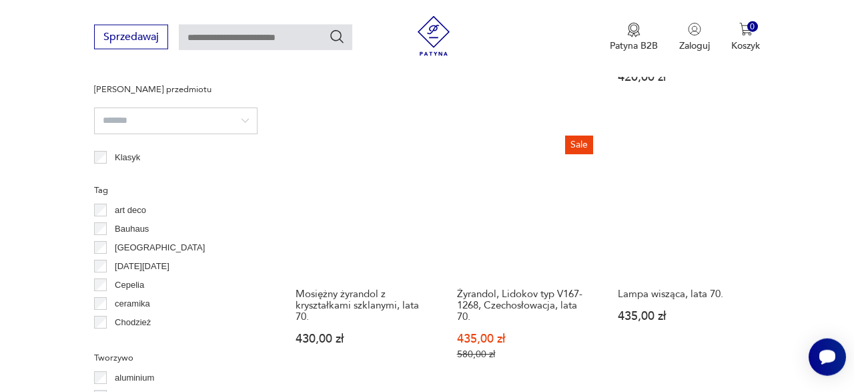
scroll to position [1048, 0]
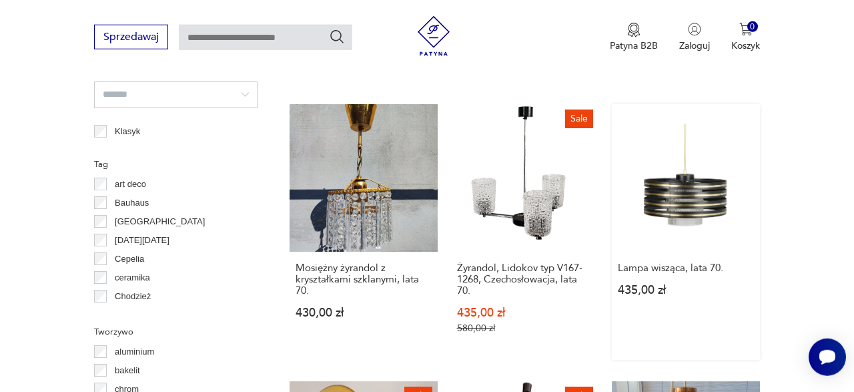
click at [689, 206] on link "Lampa wisząca, lata 70. 435,00 zł" at bounding box center [686, 232] width 148 height 256
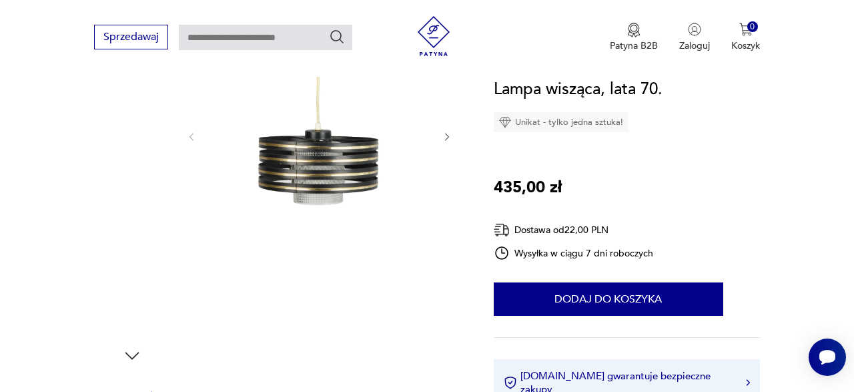
scroll to position [243, 0]
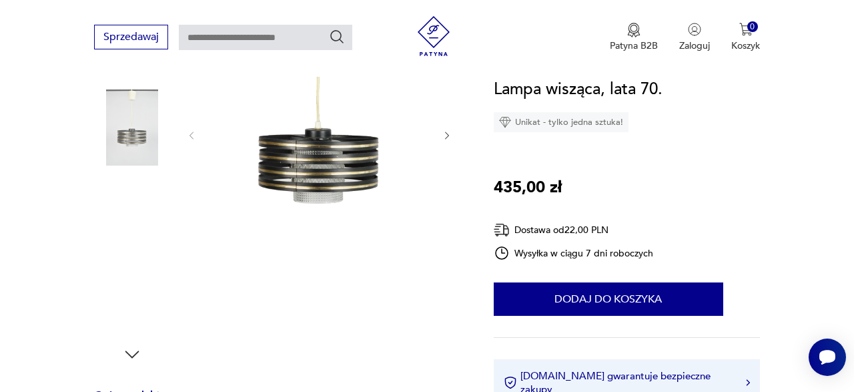
click at [140, 223] on img at bounding box center [132, 212] width 76 height 76
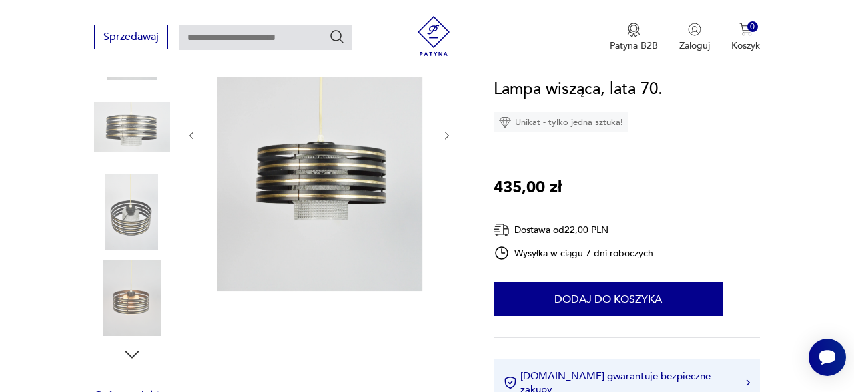
click at [337, 168] on img at bounding box center [319, 134] width 218 height 314
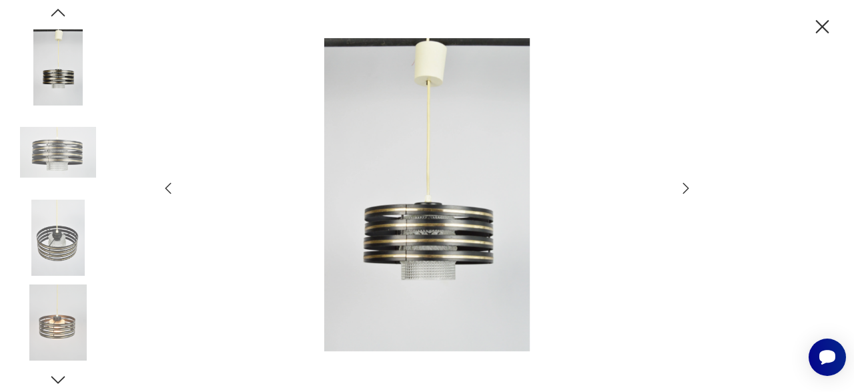
click at [428, 233] on img at bounding box center [427, 195] width 475 height 314
click at [61, 330] on img at bounding box center [58, 322] width 76 height 76
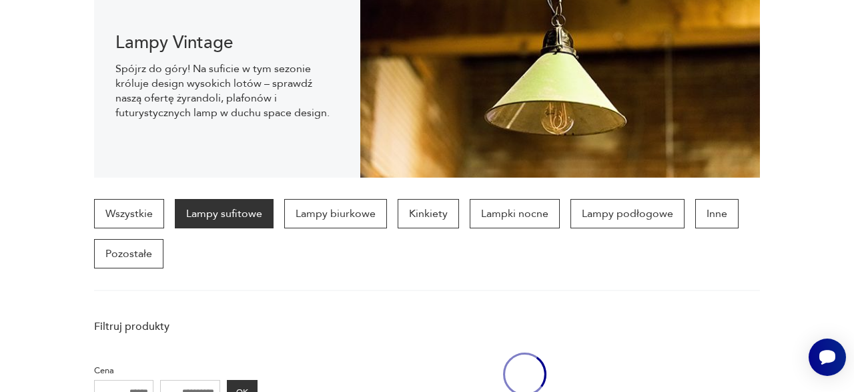
scroll to position [1125, 0]
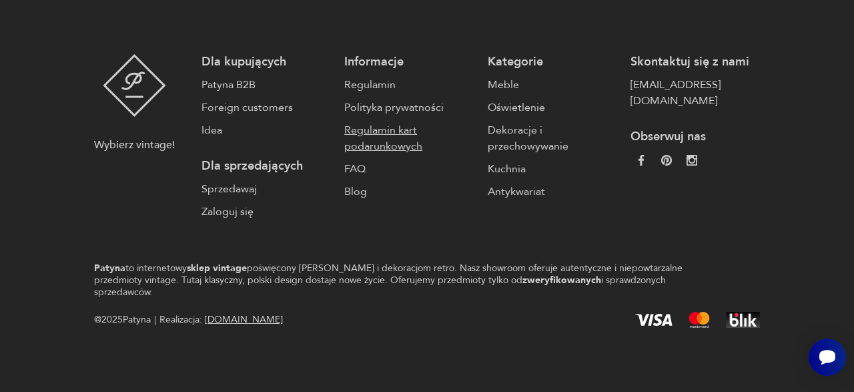
scroll to position [1623, 0]
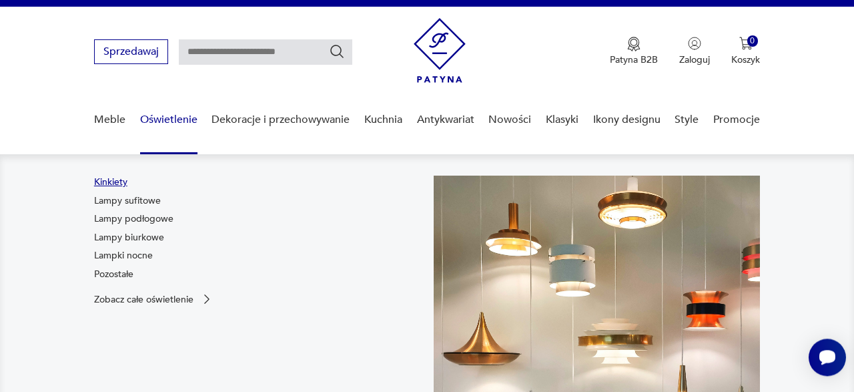
click at [121, 181] on link "Kinkiety" at bounding box center [110, 182] width 33 height 13
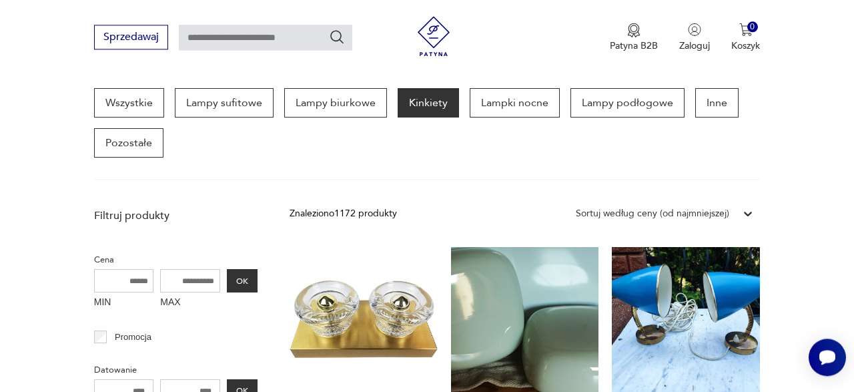
scroll to position [388, 0]
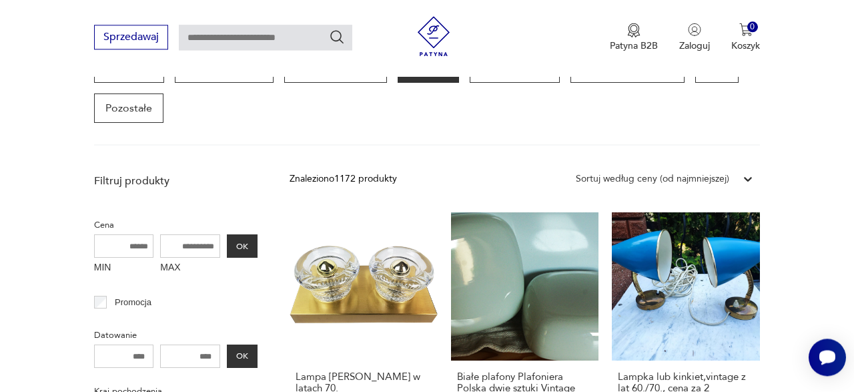
click at [702, 176] on div "Sortuj według ceny (od najmniejszej)" at bounding box center [653, 179] width 154 height 15
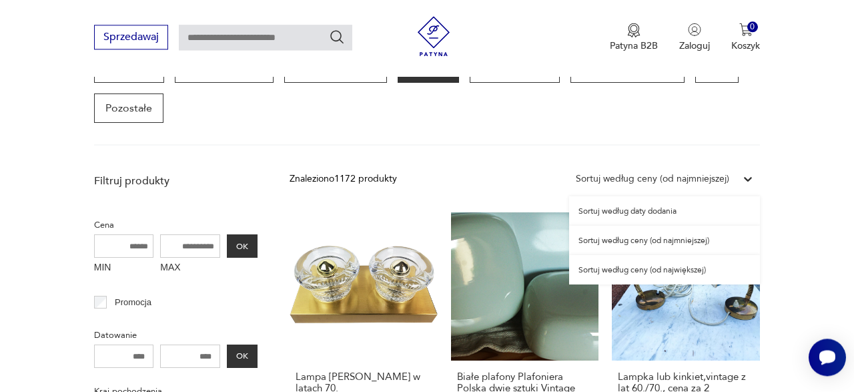
click at [679, 239] on div "Sortuj według ceny (od najmniejszej)" at bounding box center [664, 240] width 191 height 29
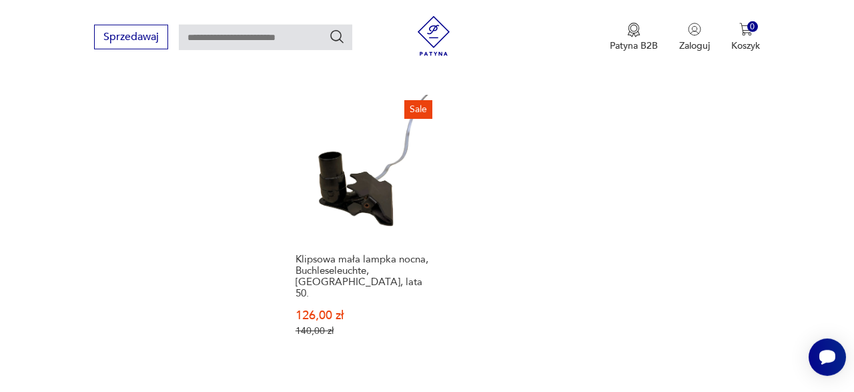
scroll to position [1962, 0]
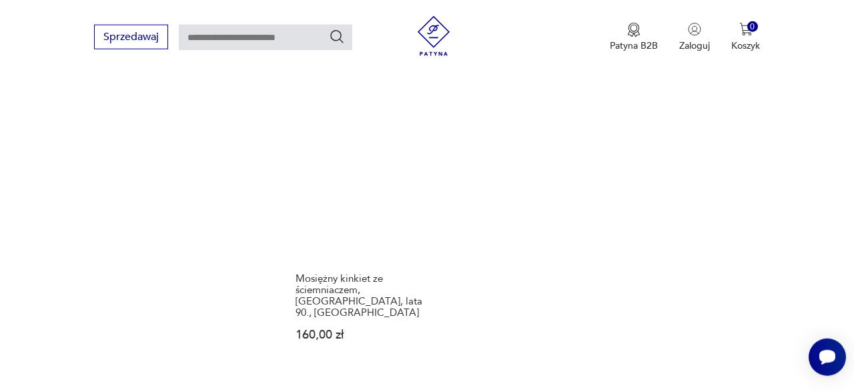
scroll to position [1904, 0]
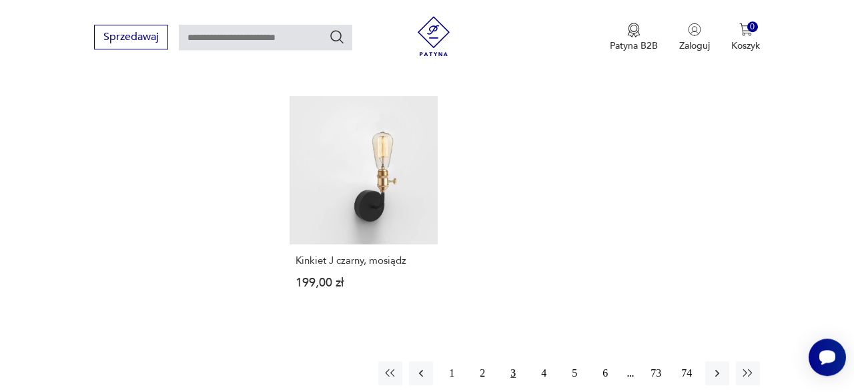
scroll to position [1927, 0]
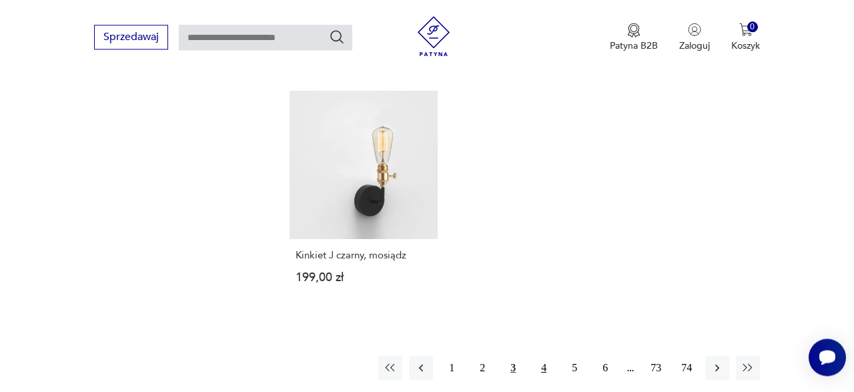
click at [544, 356] on button "4" at bounding box center [544, 368] width 24 height 24
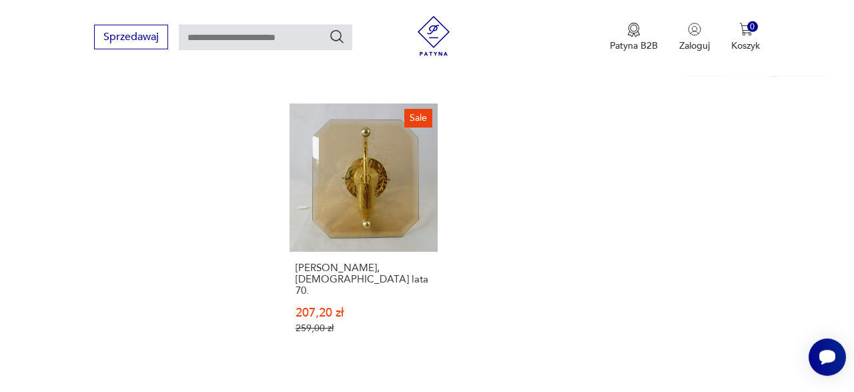
scroll to position [1915, 0]
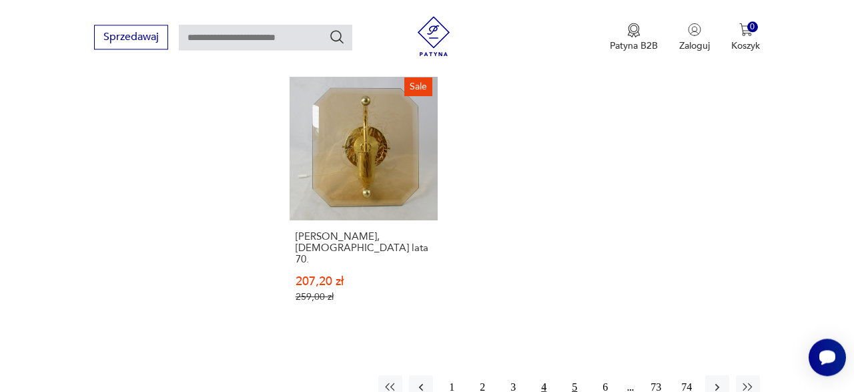
click at [575, 375] on button "5" at bounding box center [575, 387] width 24 height 24
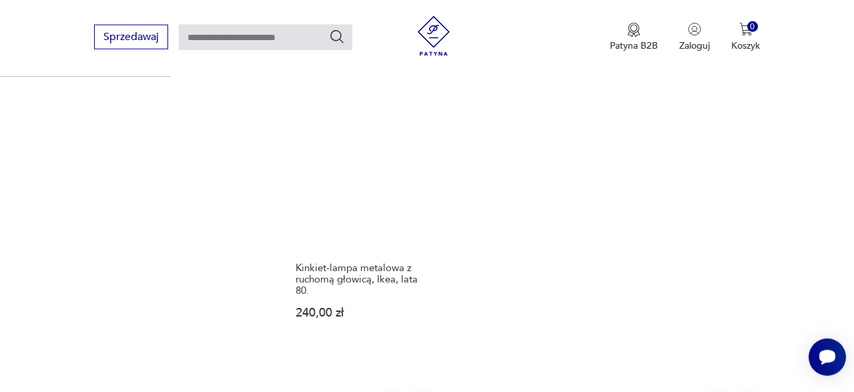
scroll to position [1939, 0]
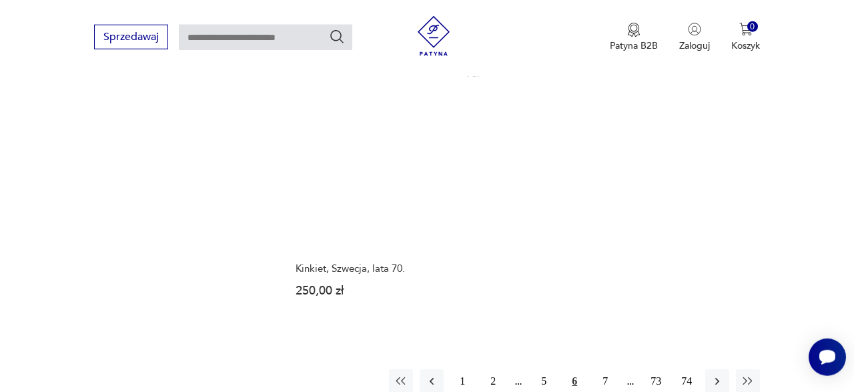
scroll to position [1835, 0]
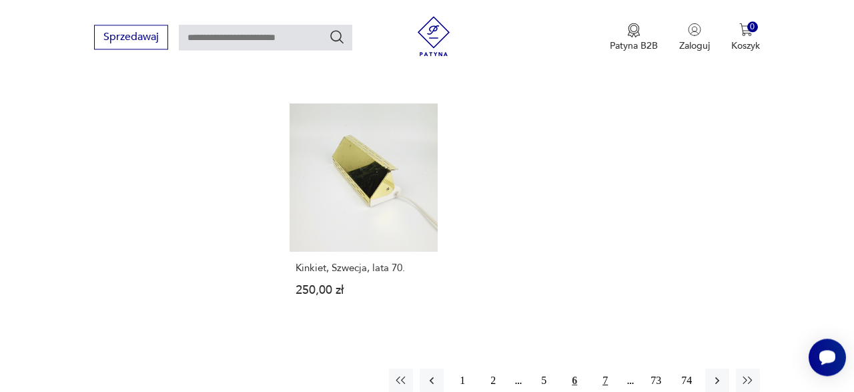
click at [606, 368] on button "7" at bounding box center [605, 380] width 24 height 24
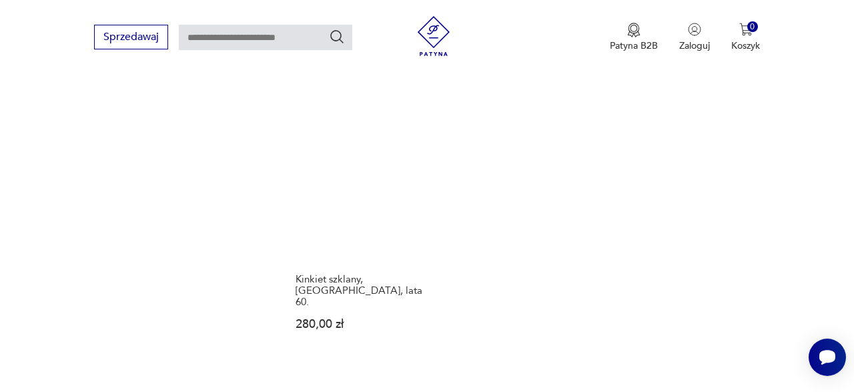
scroll to position [1893, 0]
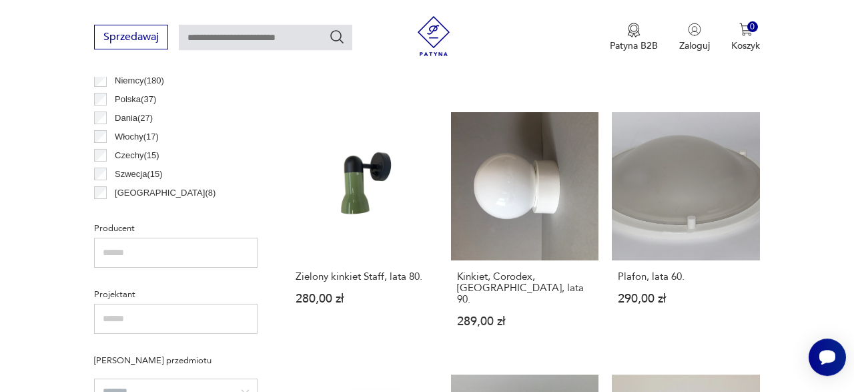
scroll to position [759, 0]
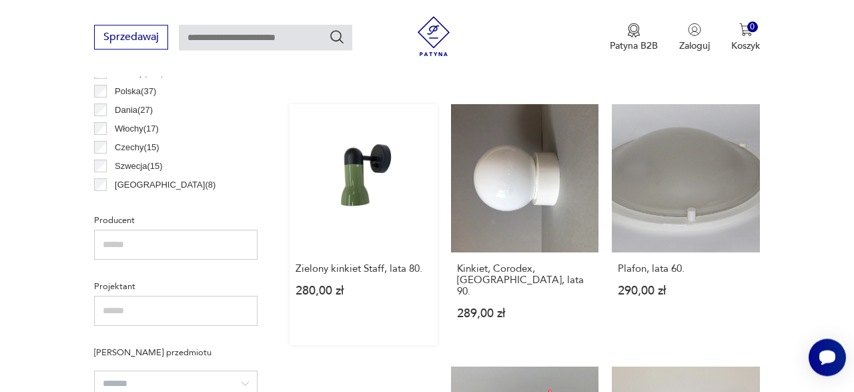
click at [363, 184] on link "Zielony kinkiet Staff, lata 80. 280,00 zł" at bounding box center [364, 224] width 148 height 241
